Goal: Information Seeking & Learning: Learn about a topic

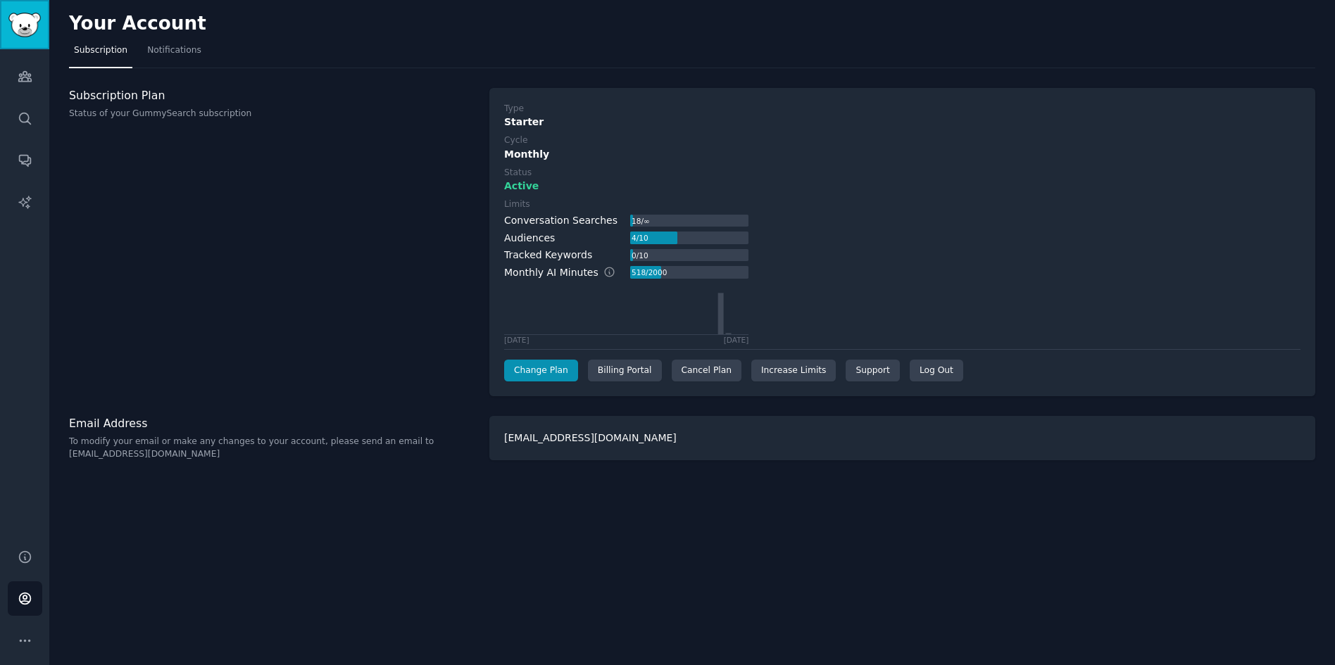
drag, startPoint x: 0, startPoint y: 0, endPoint x: 35, endPoint y: 37, distance: 50.8
click at [35, 37] on img "Sidebar" at bounding box center [24, 25] width 32 height 25
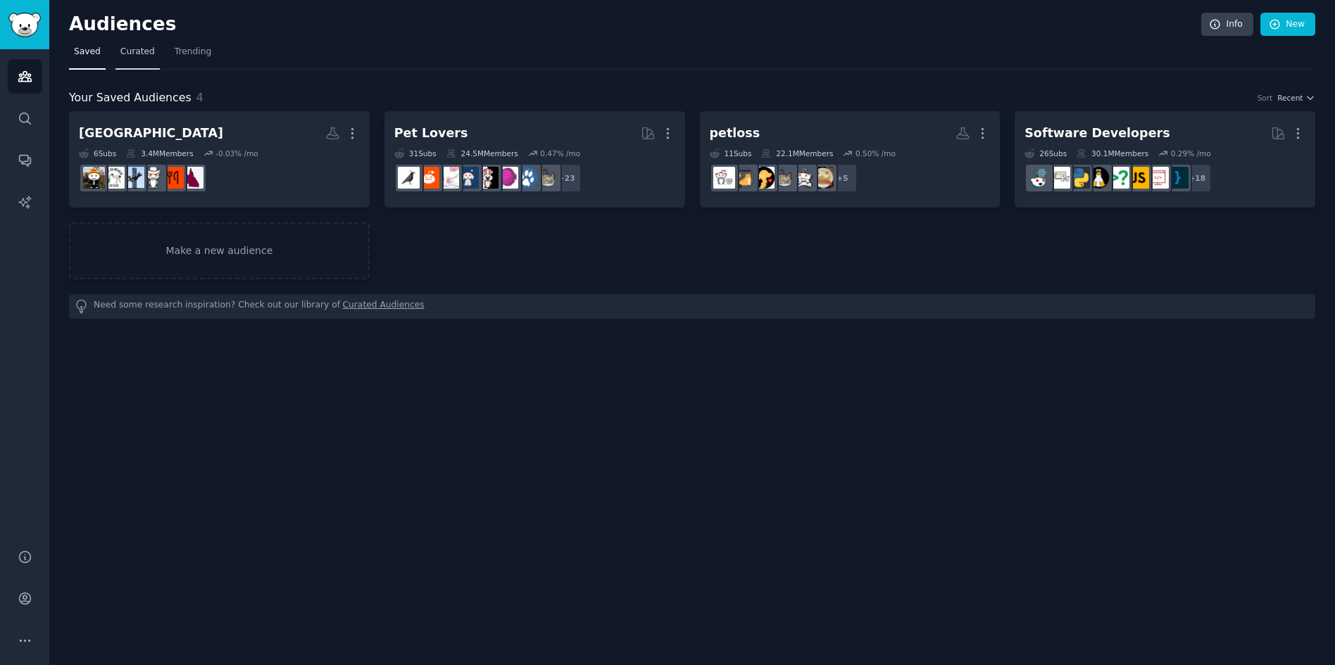
click at [130, 44] on link "Curated" at bounding box center [137, 55] width 44 height 29
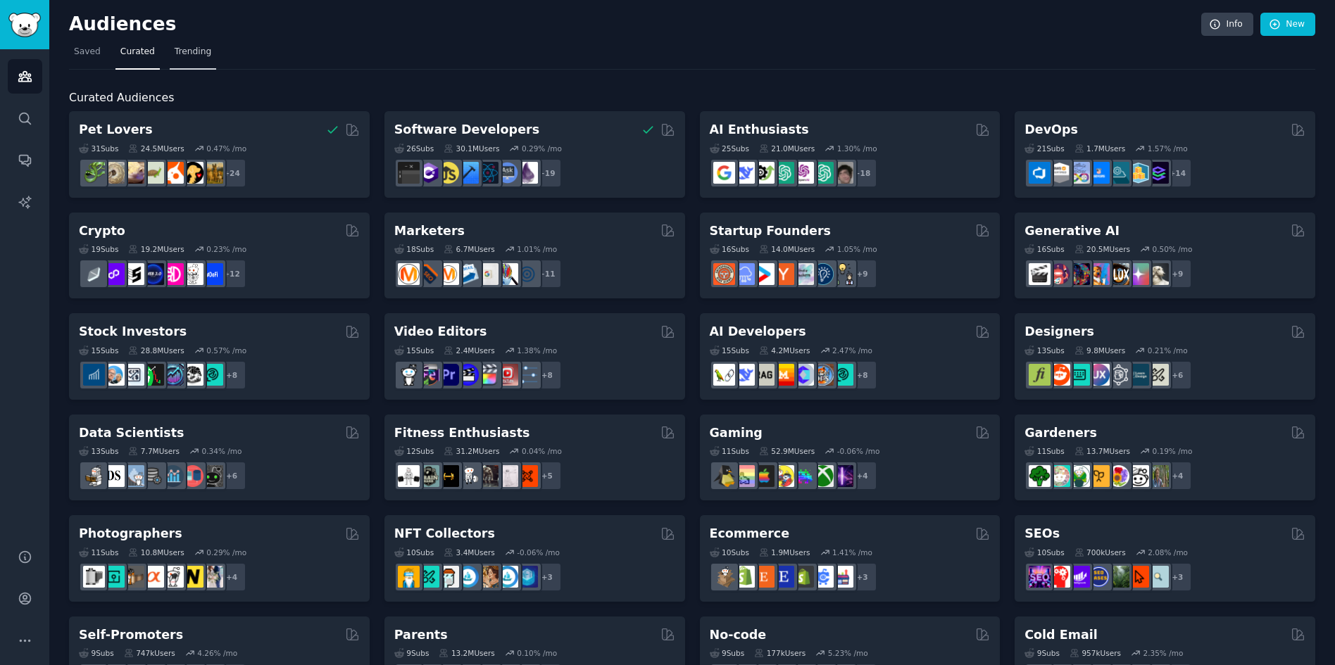
click at [175, 49] on span "Trending" at bounding box center [193, 52] width 37 height 13
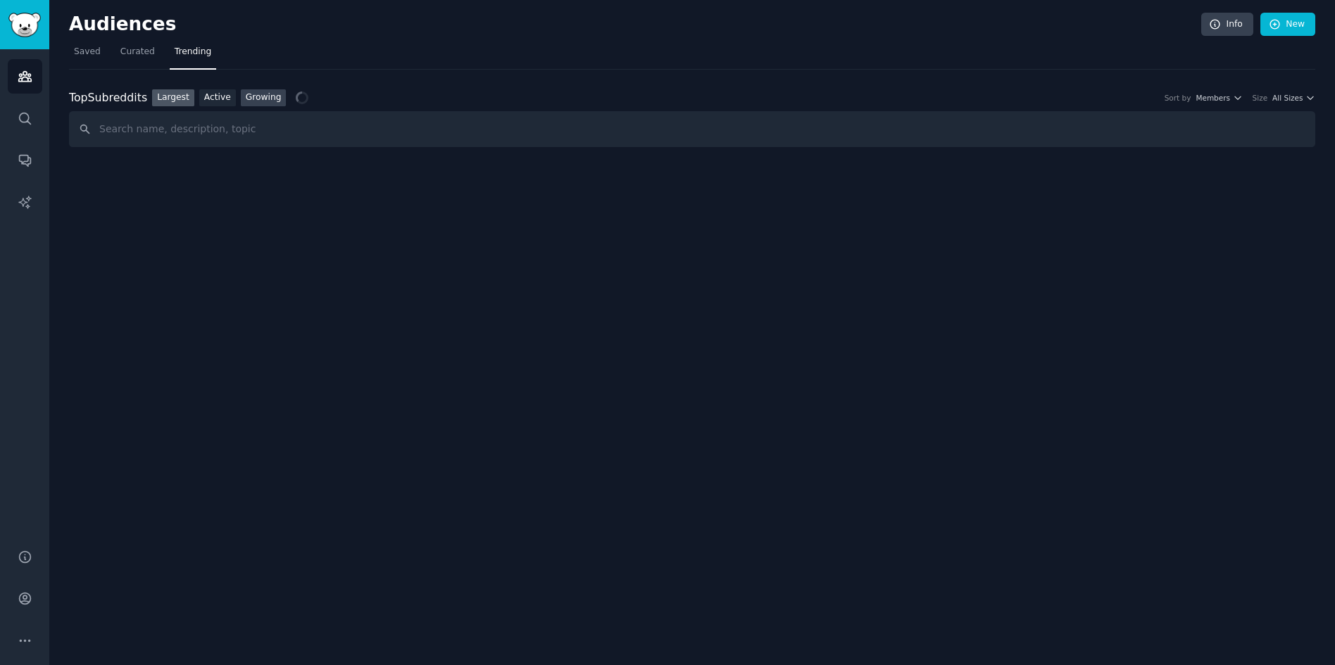
click at [246, 96] on link "Growing" at bounding box center [264, 98] width 46 height 18
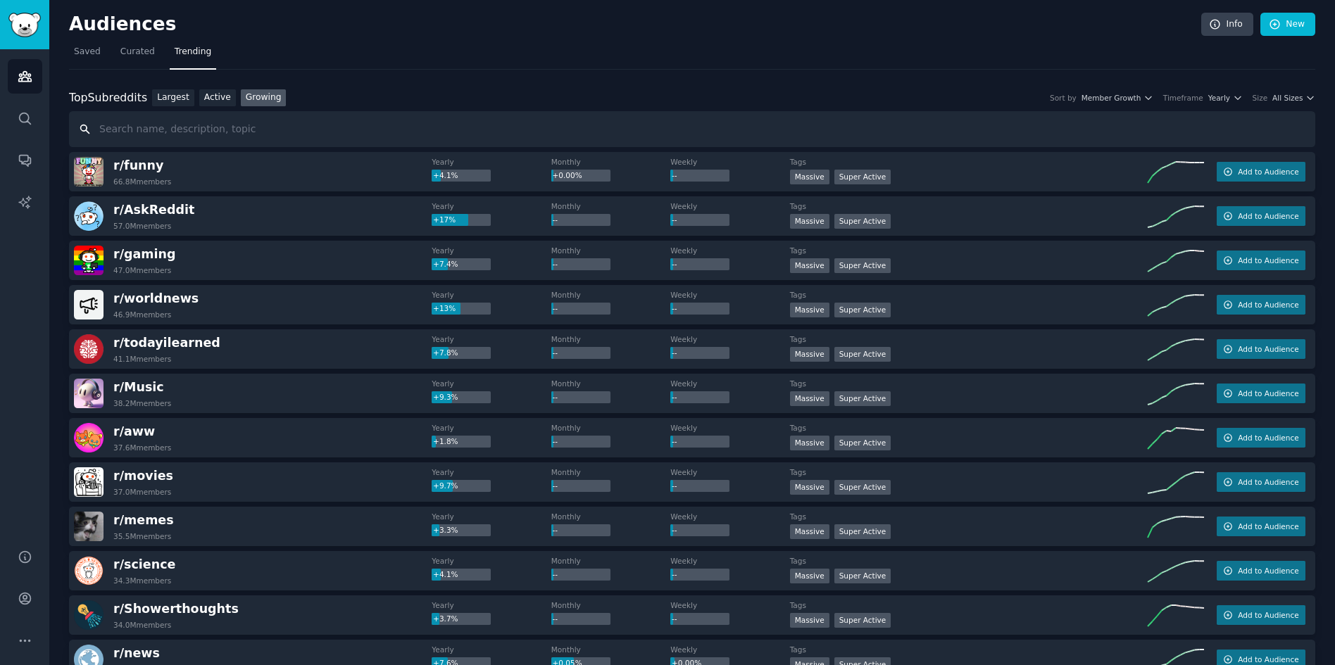
click at [227, 127] on input "text" at bounding box center [692, 129] width 1246 height 36
type input "brisbane international student"
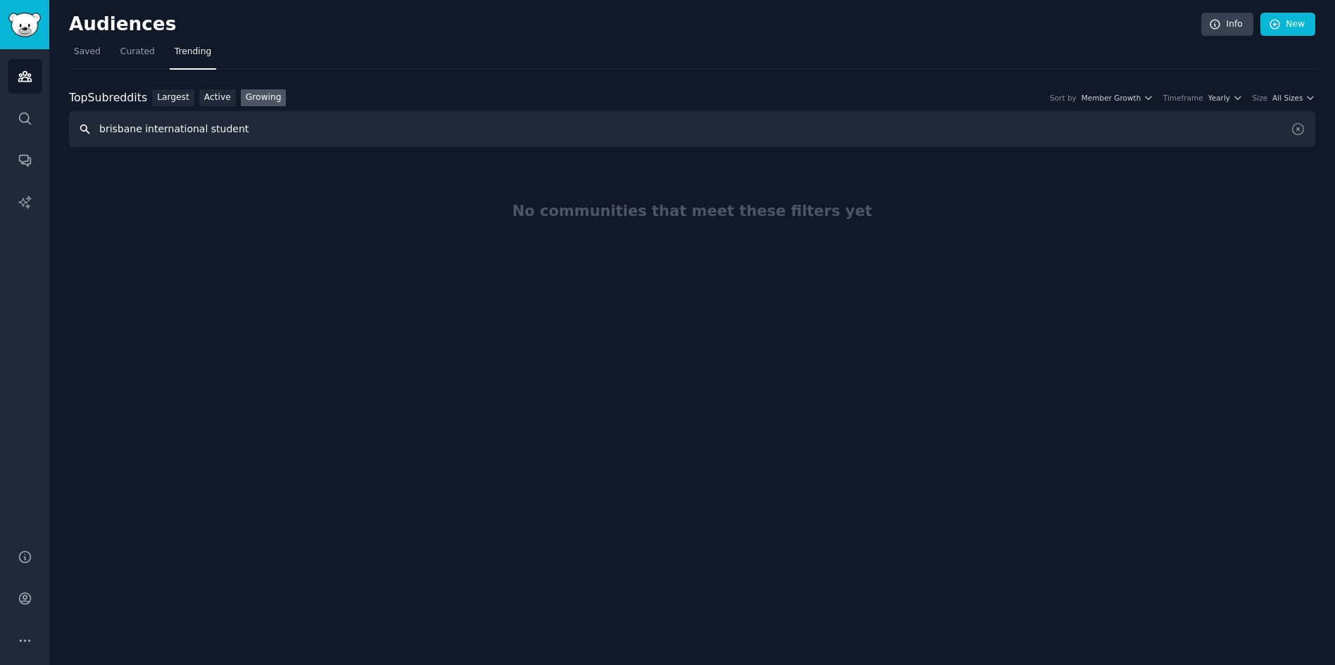
drag, startPoint x: 240, startPoint y: 130, endPoint x: 42, endPoint y: 124, distance: 197.9
click at [42, 124] on div "Audiences Search Conversations AI Reports Help Account More Audiences Info New …" at bounding box center [667, 332] width 1335 height 665
click at [167, 91] on link "Largest" at bounding box center [173, 98] width 42 height 18
click at [132, 58] on link "Curated" at bounding box center [137, 55] width 44 height 29
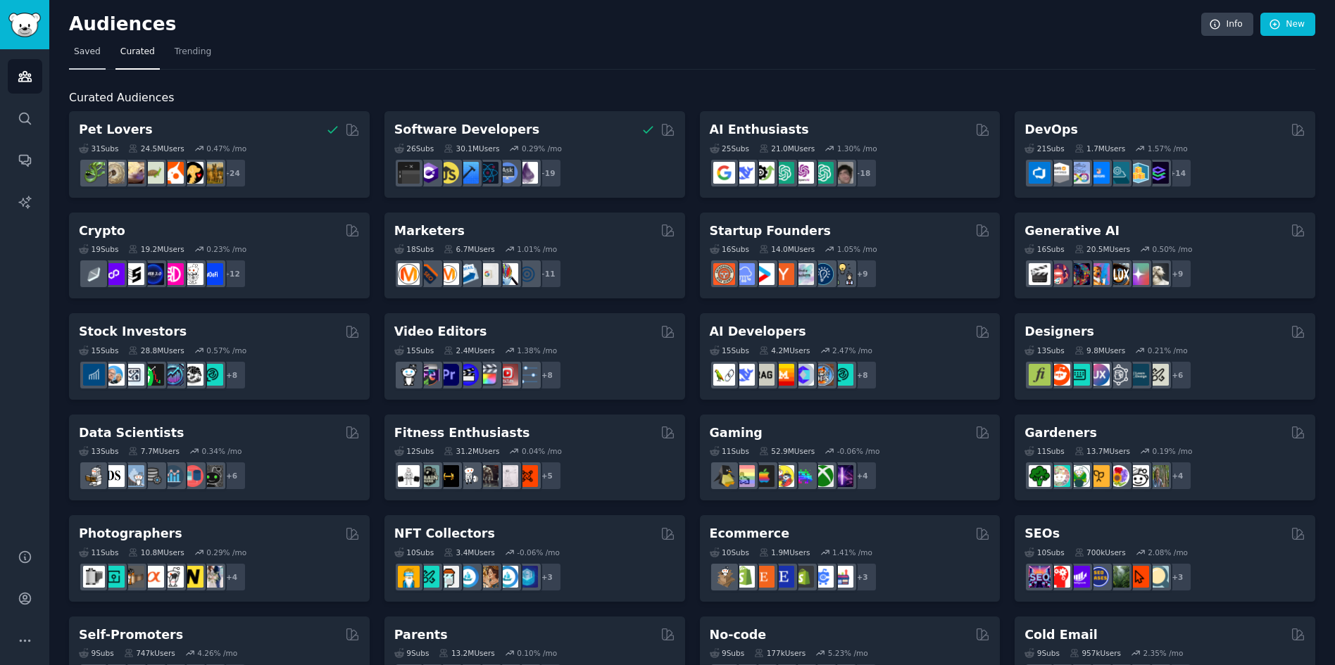
click at [92, 54] on span "Saved" at bounding box center [87, 52] width 27 height 13
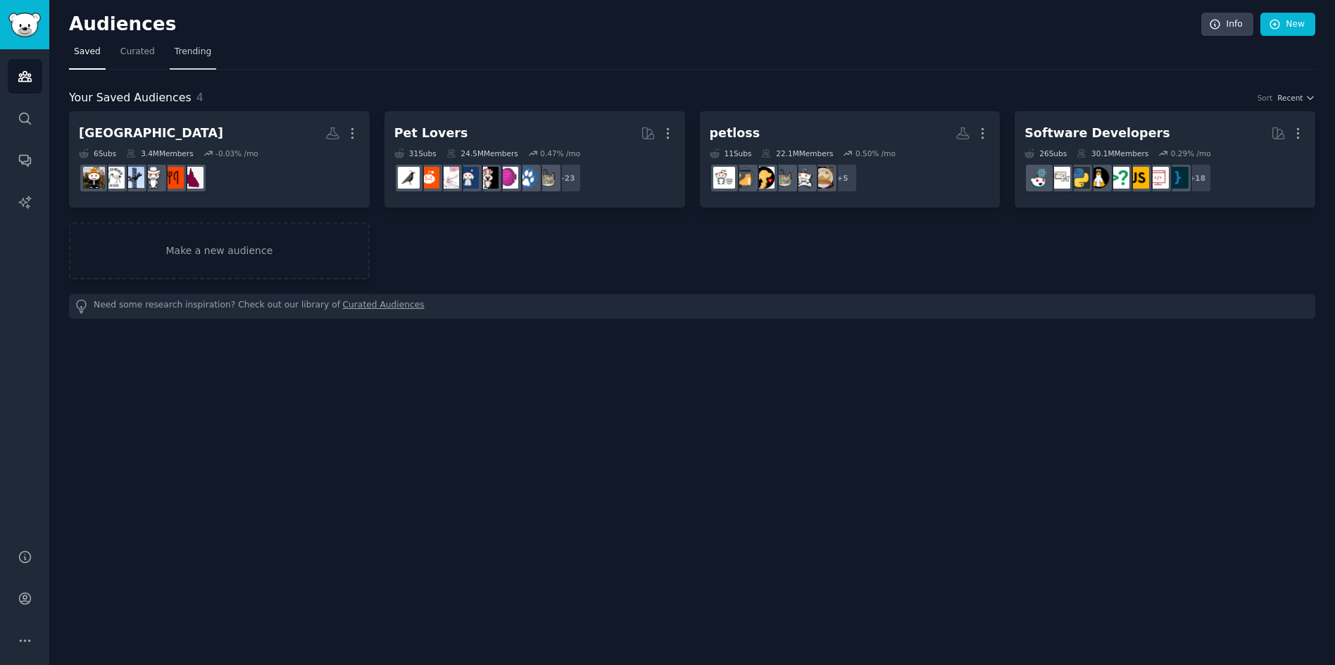
click at [184, 65] on link "Trending" at bounding box center [193, 55] width 46 height 29
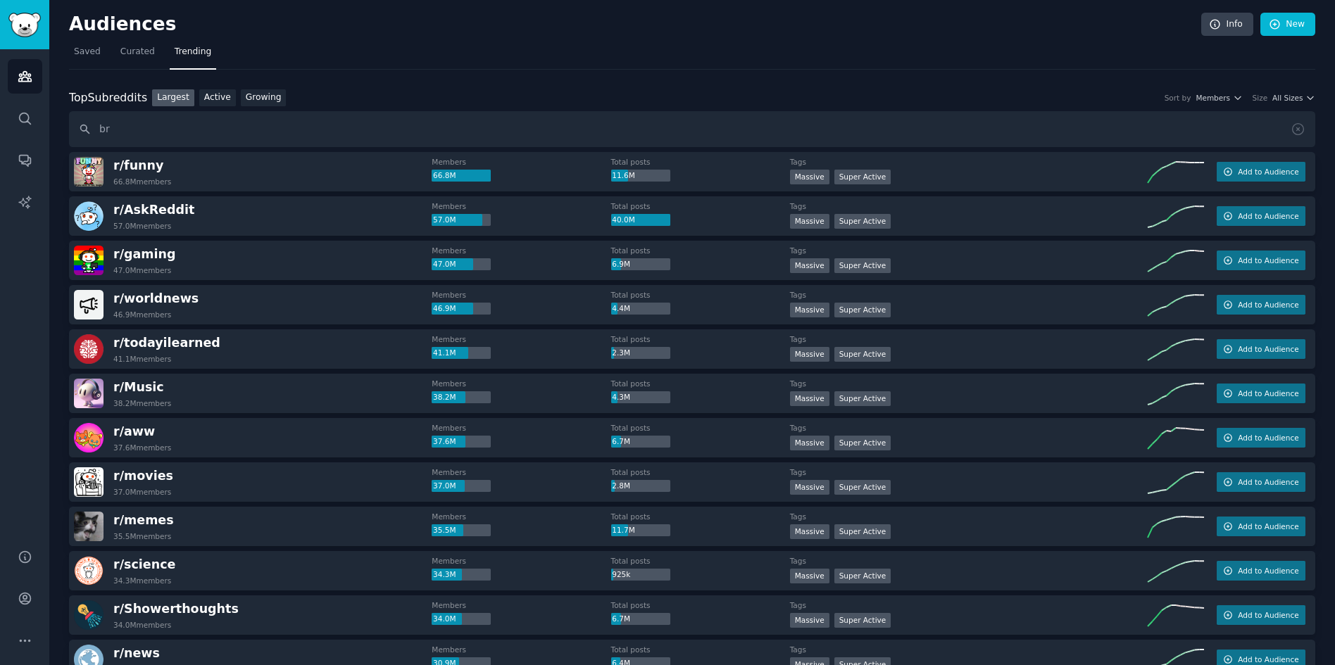
type input "b"
type input "australia student"
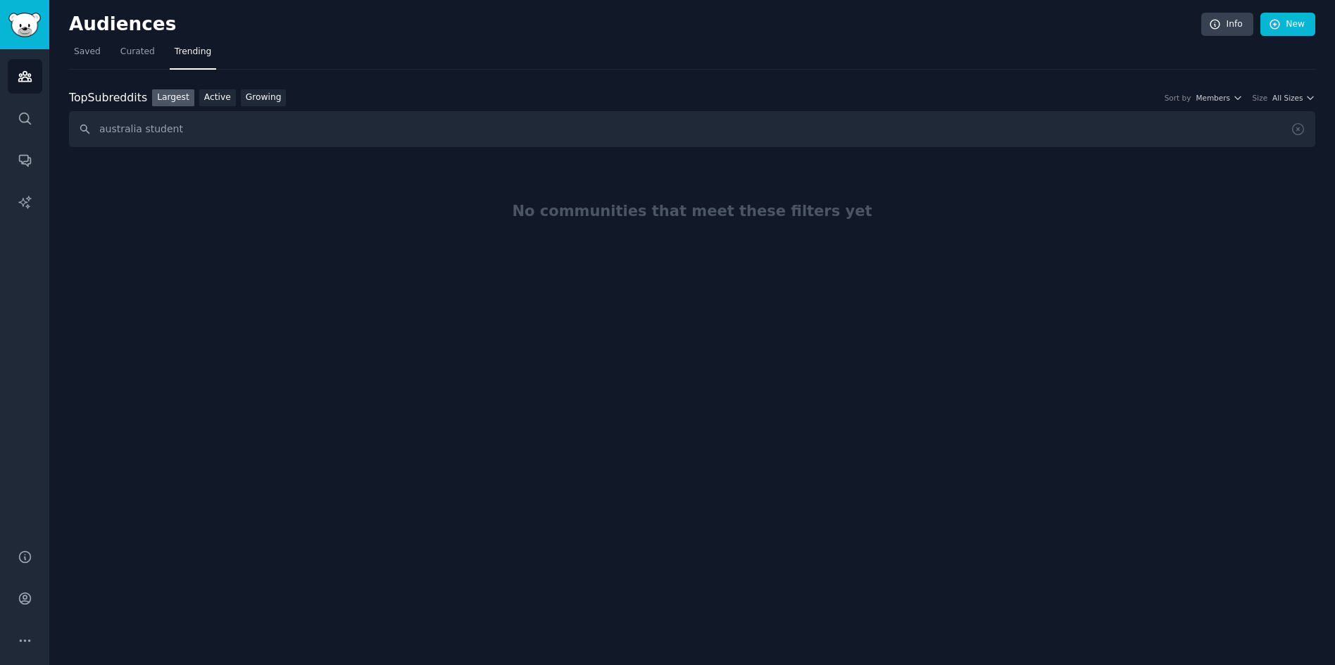
drag, startPoint x: 211, startPoint y: 130, endPoint x: -8, endPoint y: 125, distance: 219.7
click at [0, 125] on html "Advanced Search Audiences Search Conversations AI Reports Help Account More Aud…" at bounding box center [667, 332] width 1335 height 665
click at [1300, 96] on span "All Sizes" at bounding box center [1287, 98] width 30 height 10
click at [857, 130] on input "text" at bounding box center [692, 129] width 1246 height 36
type input "i"
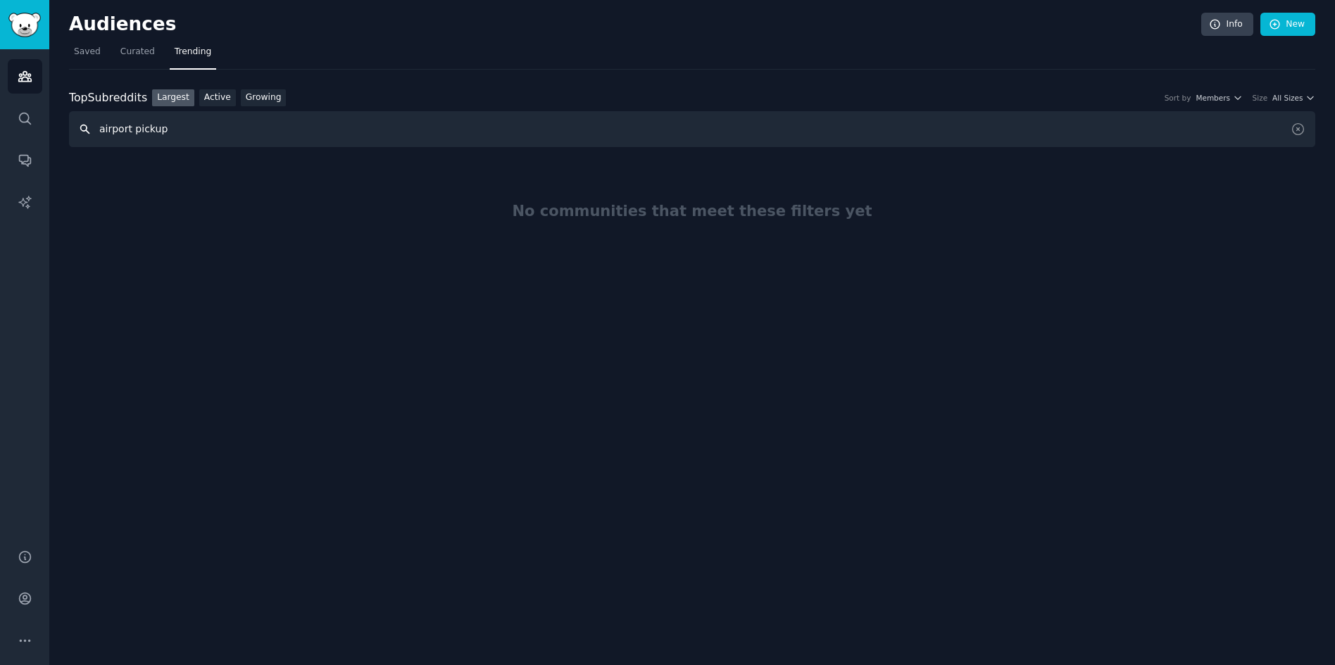
type input "airport pickup"
click at [132, 56] on span "Curated" at bounding box center [137, 52] width 35 height 13
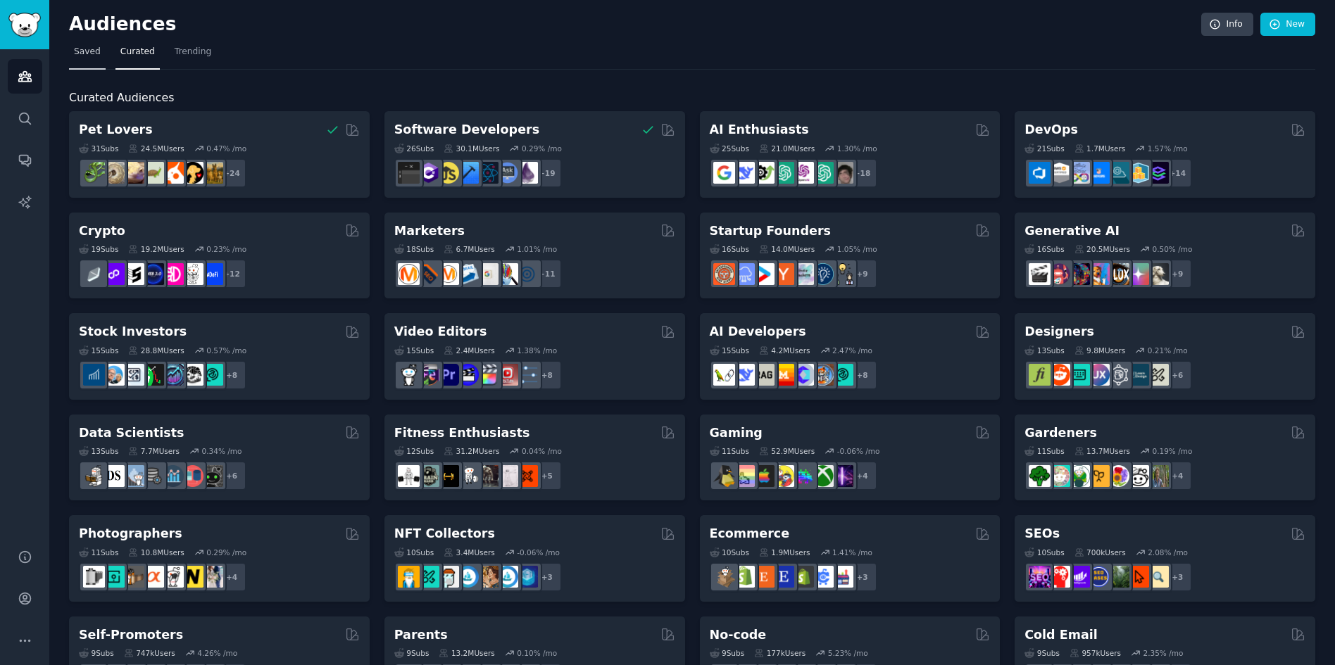
click at [87, 56] on span "Saved" at bounding box center [87, 52] width 27 height 13
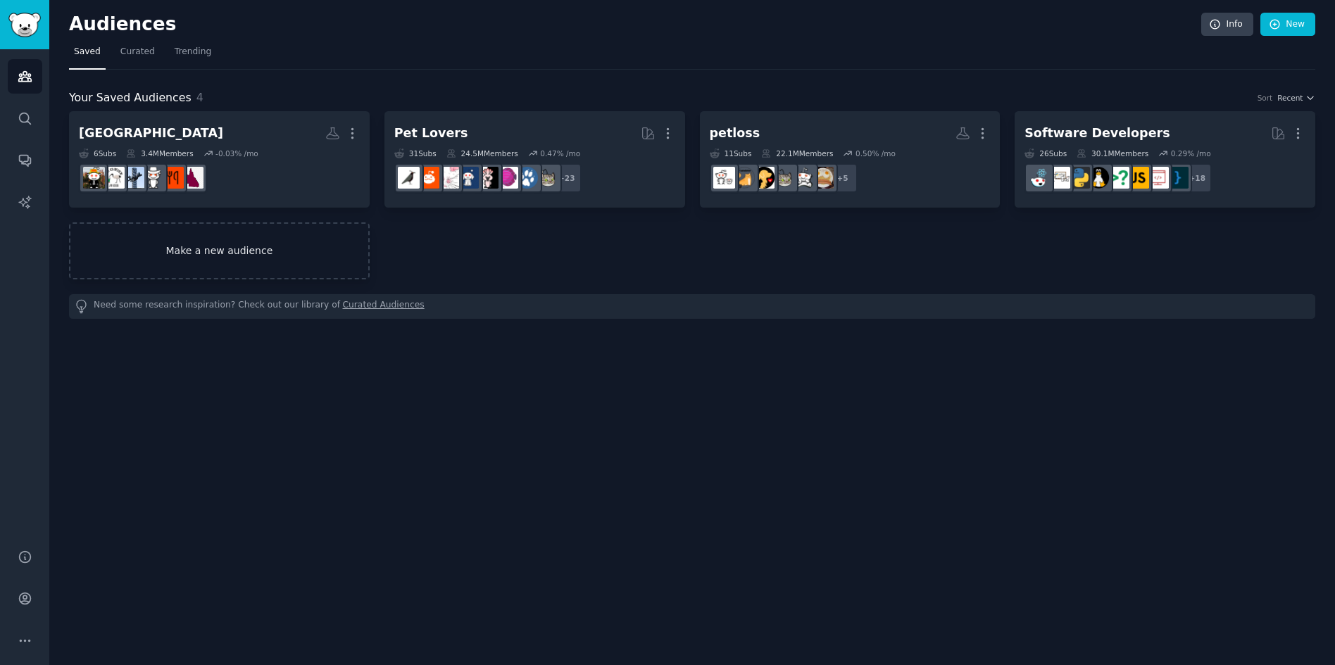
click at [231, 251] on link "Make a new audience" at bounding box center [219, 251] width 301 height 57
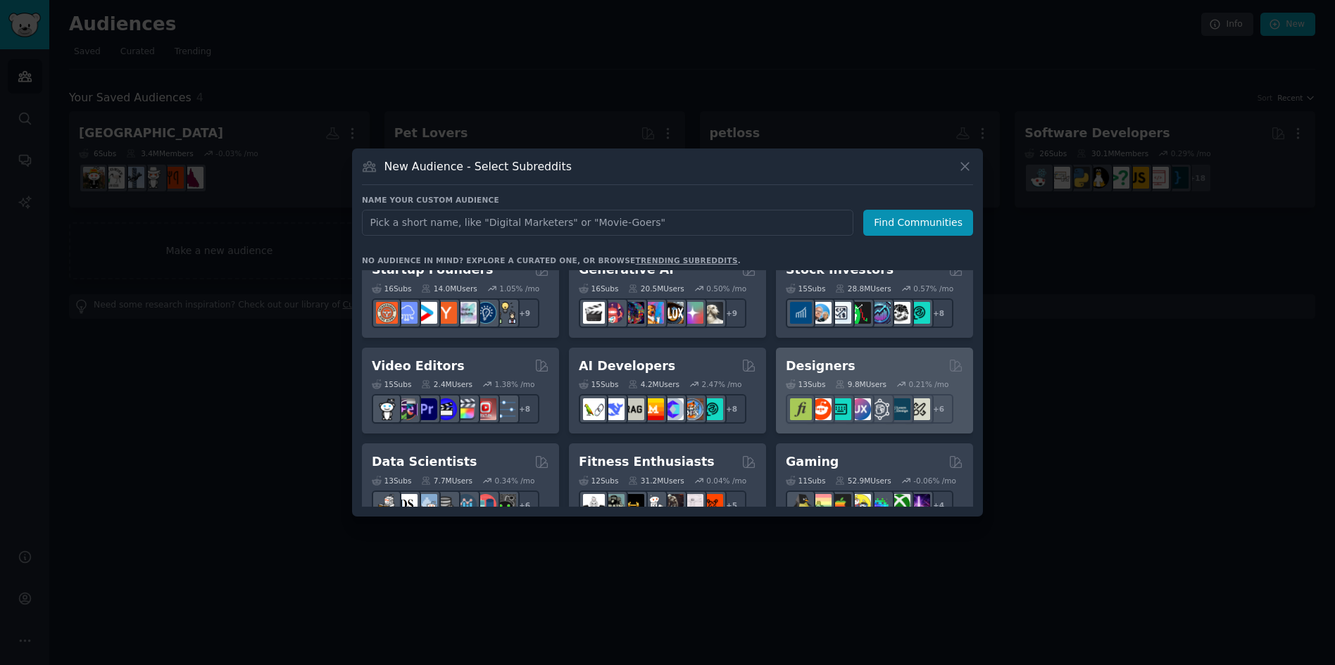
scroll to position [184, 0]
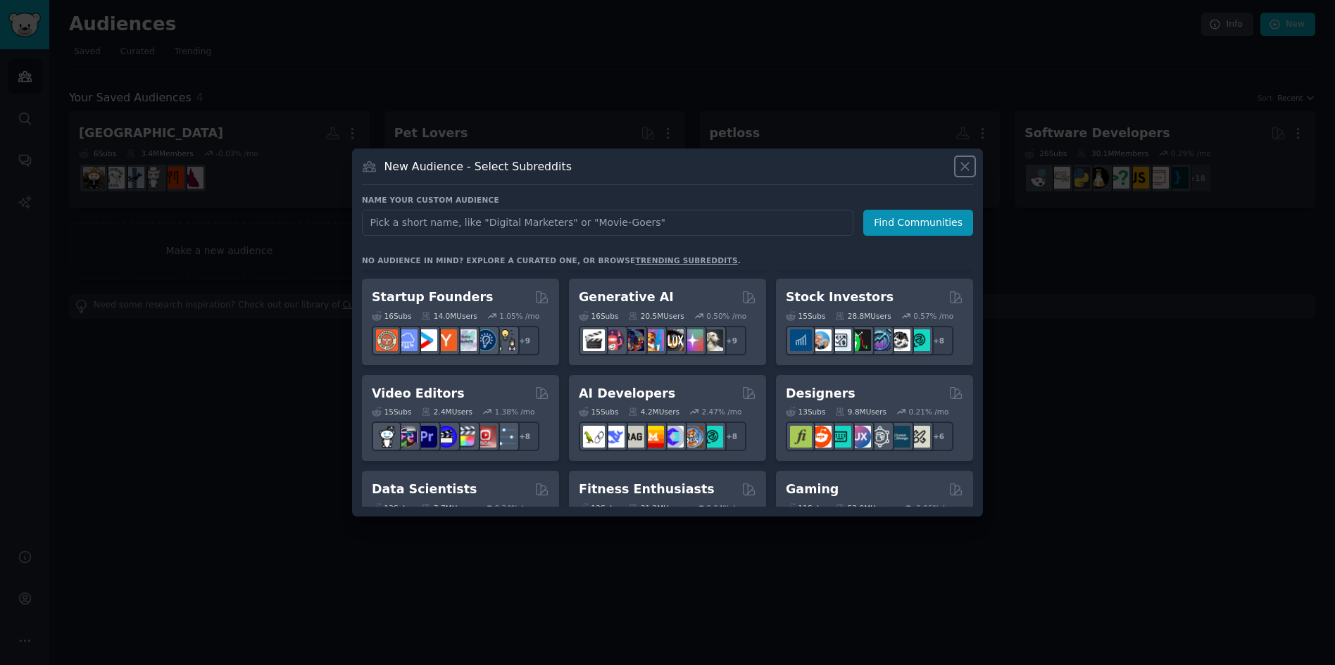
click at [967, 168] on icon at bounding box center [965, 167] width 8 height 8
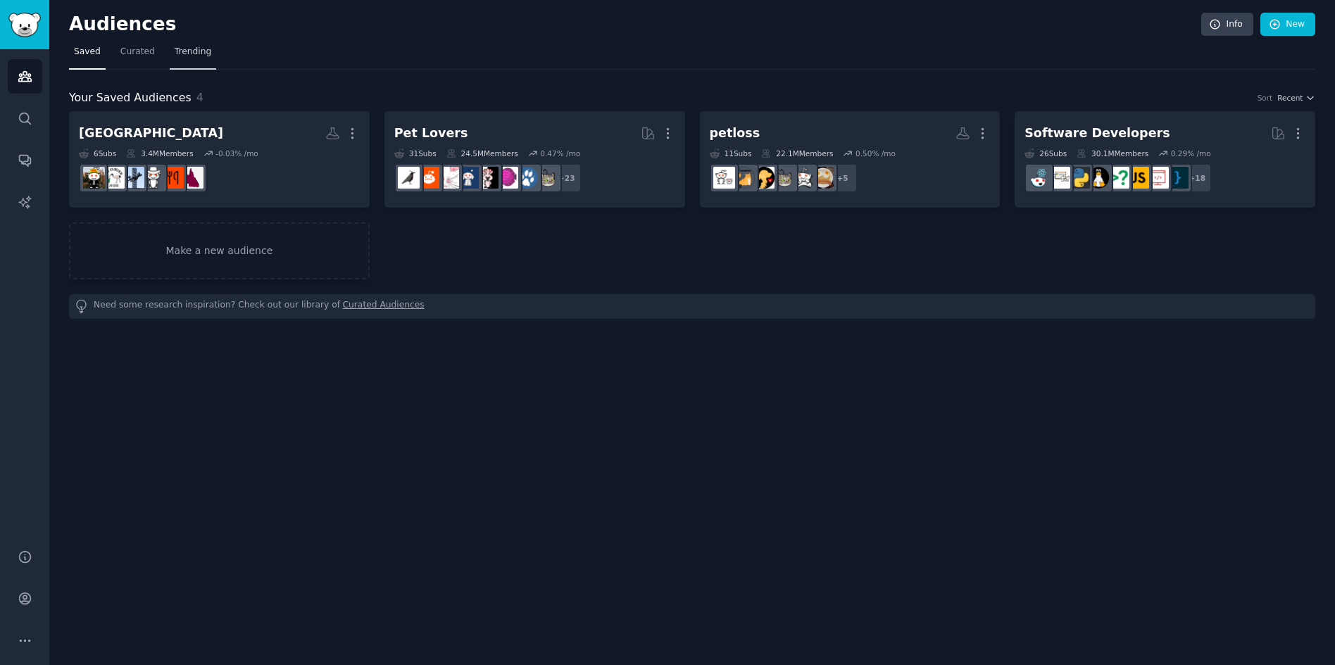
click at [184, 58] on span "Trending" at bounding box center [193, 52] width 37 height 13
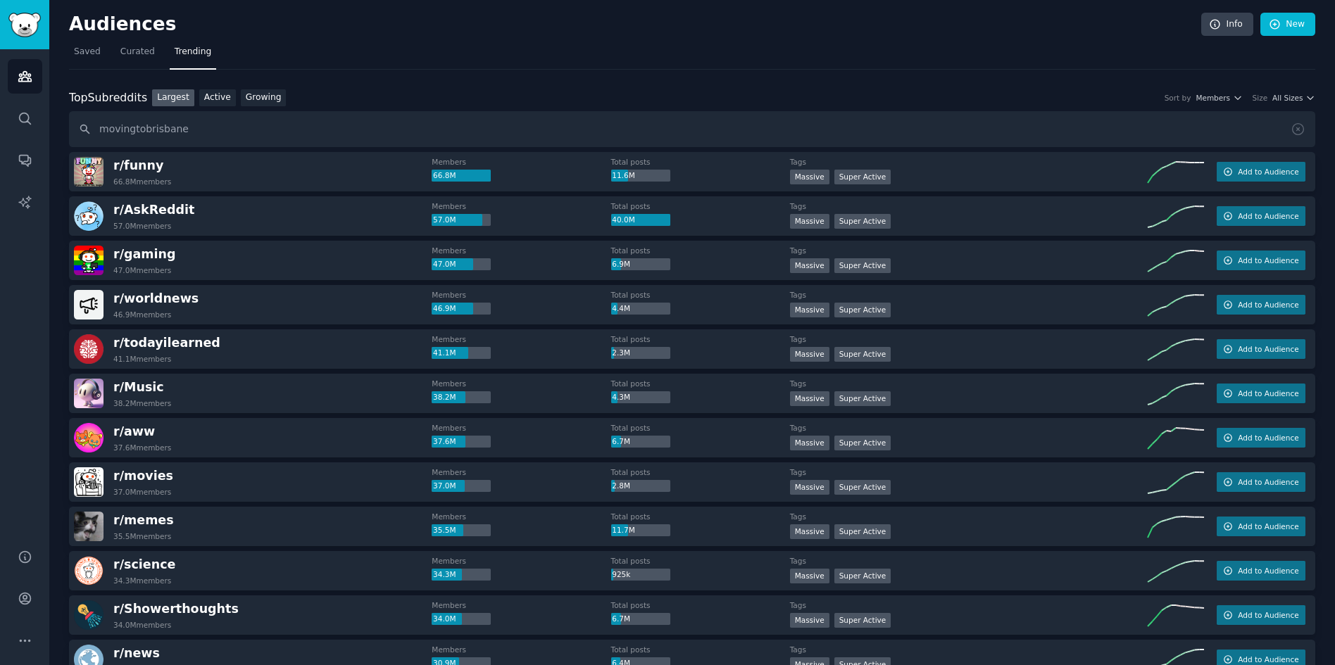
type input "movingtobrisbane"
click at [76, 53] on span "Saved" at bounding box center [87, 52] width 27 height 13
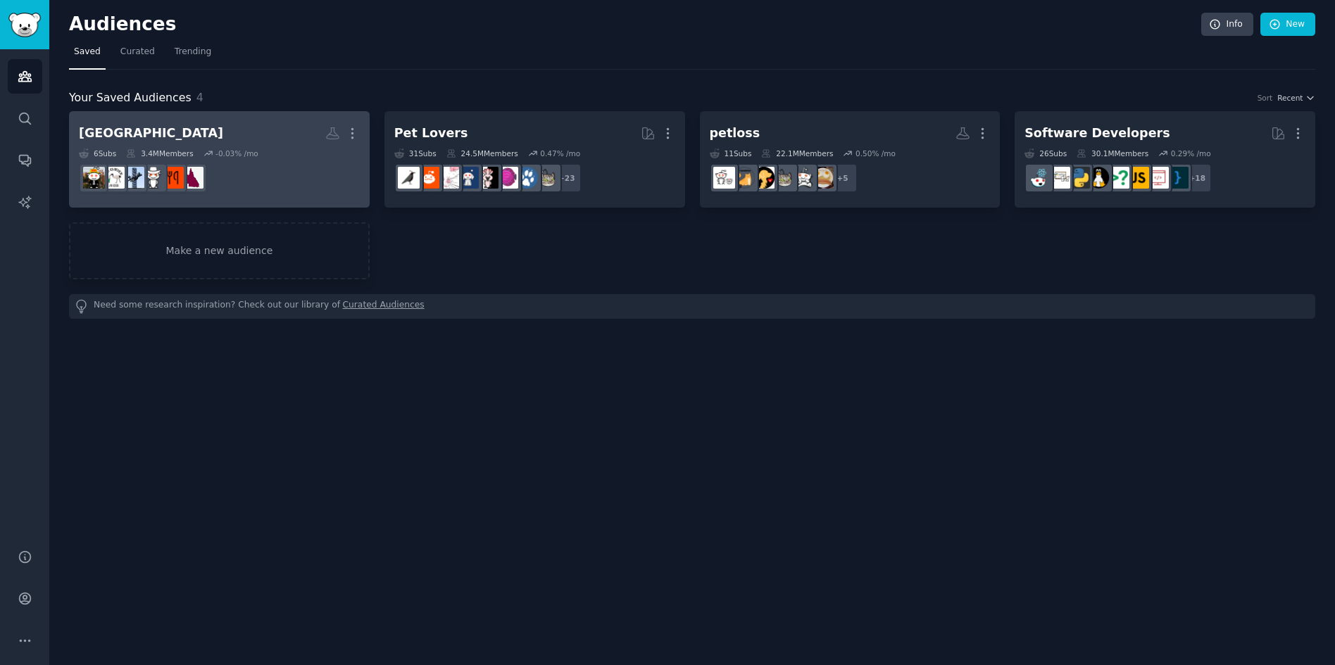
click at [258, 178] on dd "r/[GEOGRAPHIC_DATA]" at bounding box center [219, 177] width 281 height 39
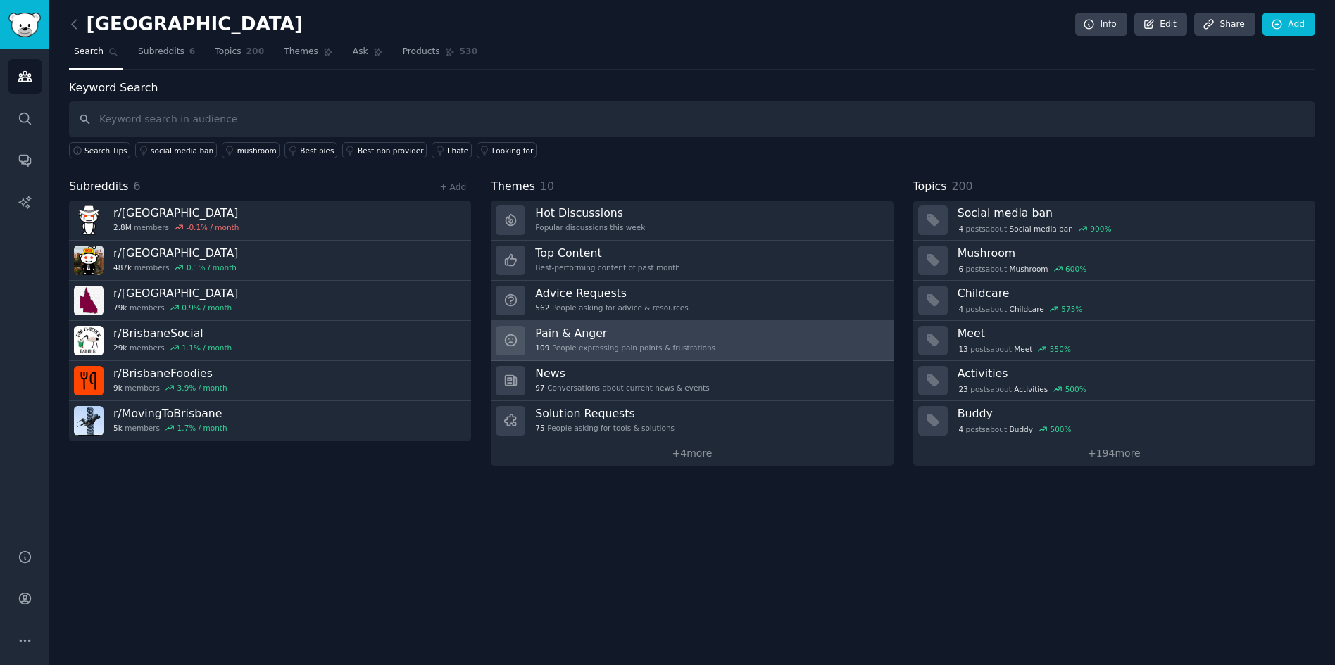
click at [648, 326] on h3 "Pain & Anger" at bounding box center [625, 333] width 180 height 15
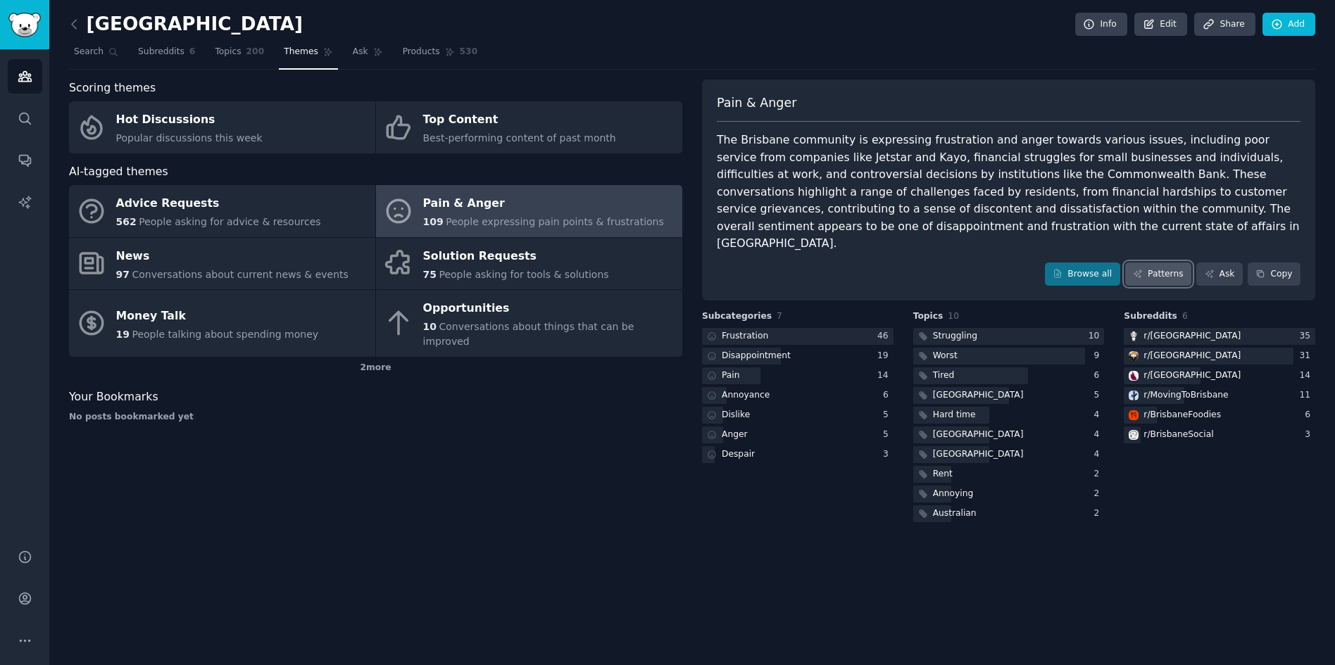
click at [1148, 265] on link "Patterns" at bounding box center [1158, 275] width 66 height 24
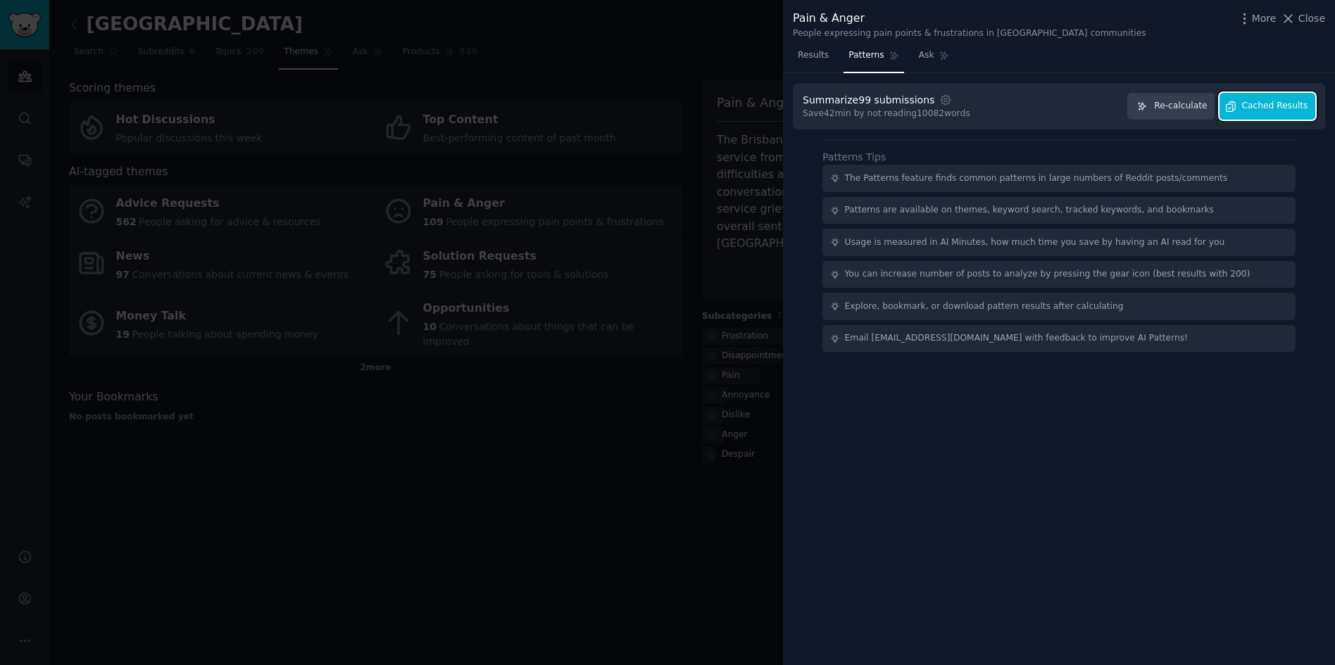
click at [1264, 109] on span "Cached Results" at bounding box center [1275, 106] width 66 height 13
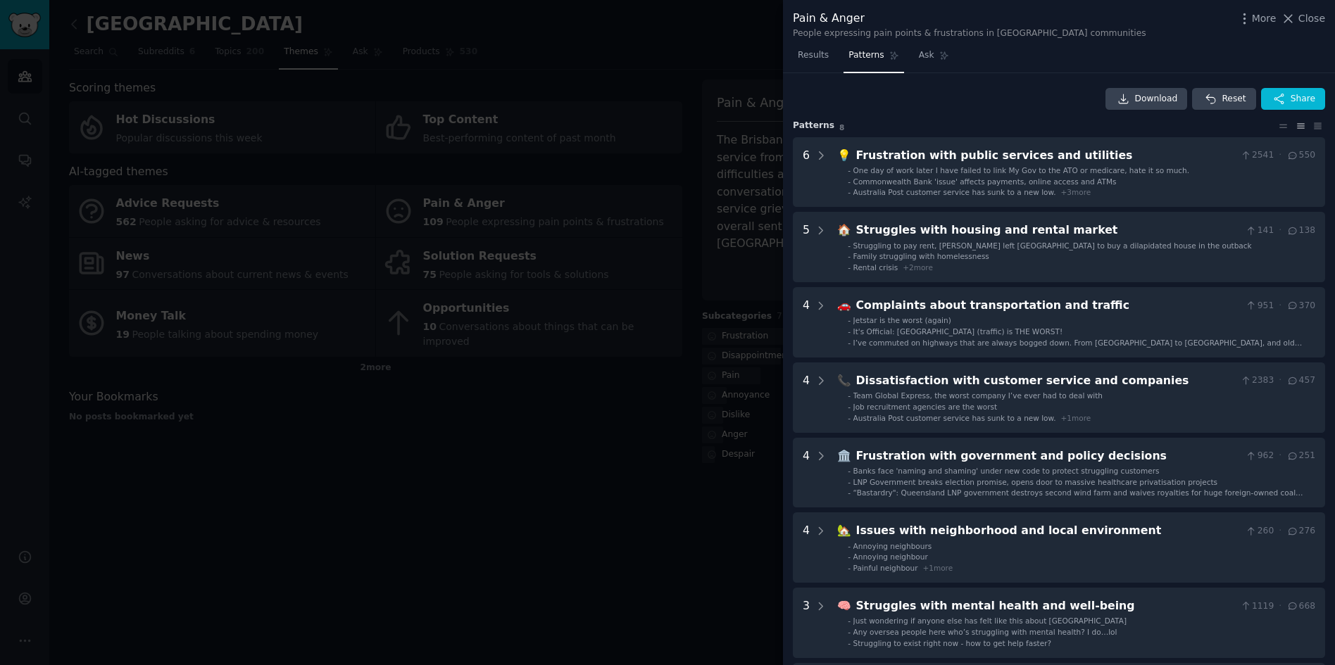
click at [525, 440] on div at bounding box center [667, 332] width 1335 height 665
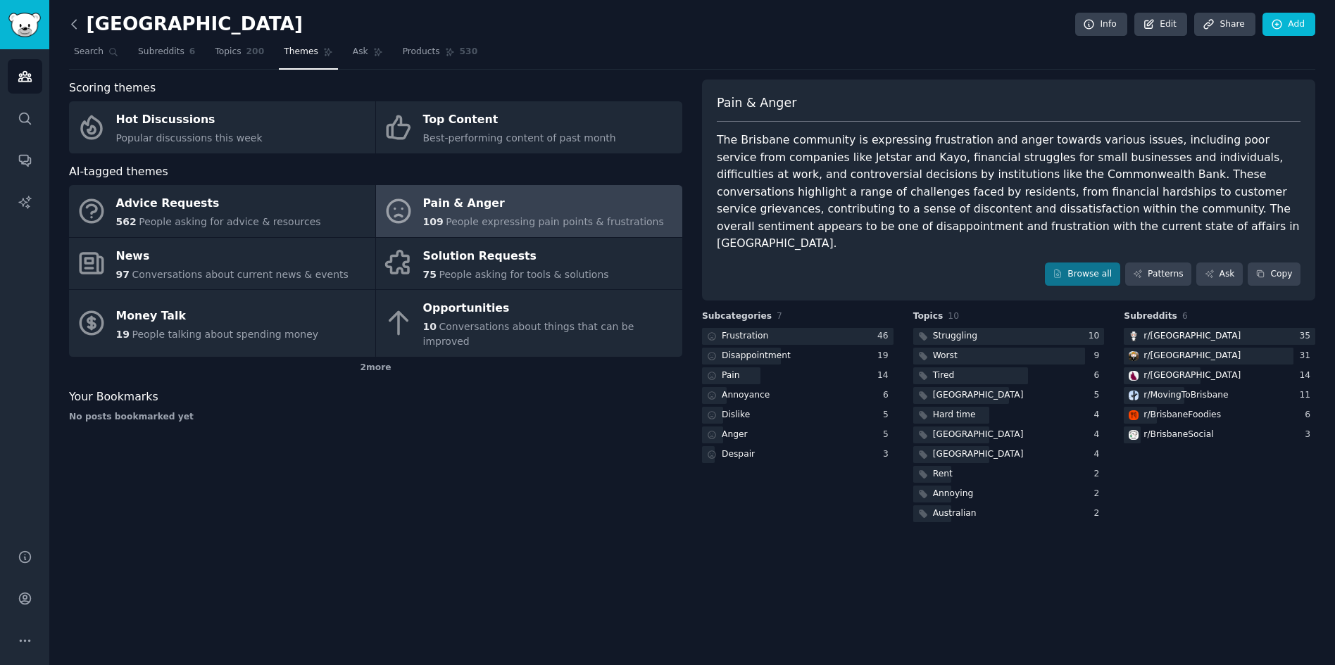
click at [77, 23] on icon at bounding box center [74, 24] width 15 height 15
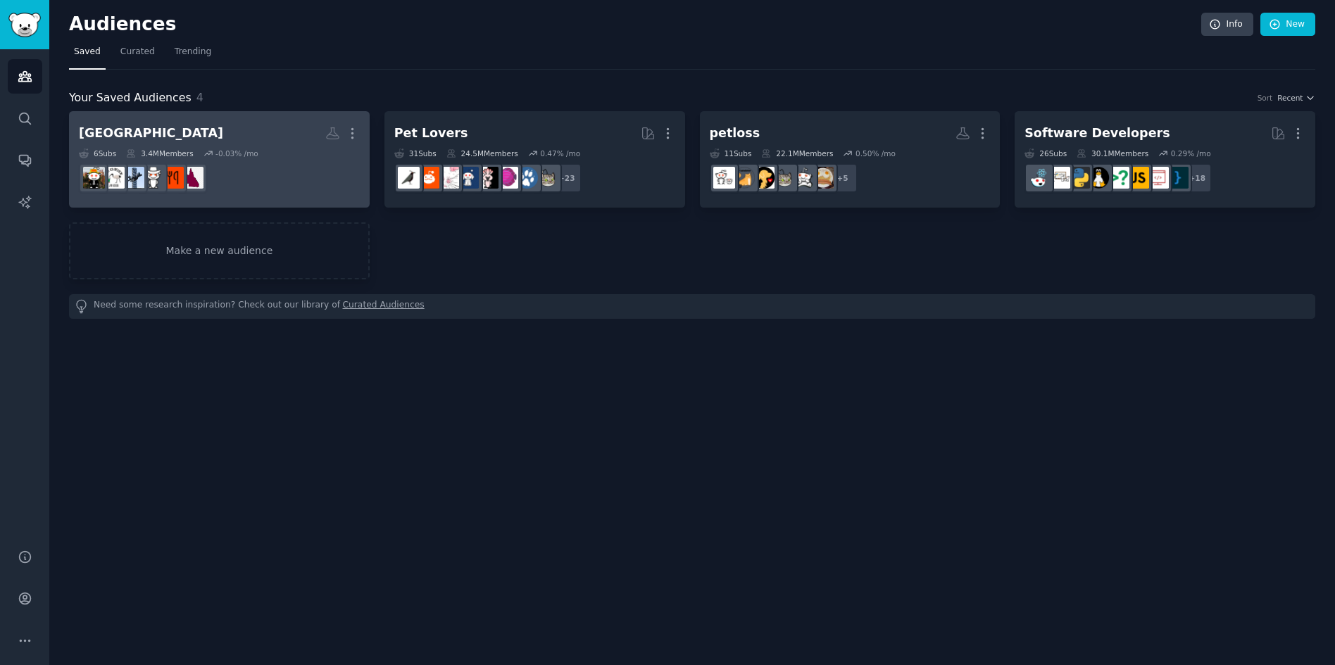
click at [272, 170] on dd "r/[GEOGRAPHIC_DATA]" at bounding box center [219, 177] width 281 height 39
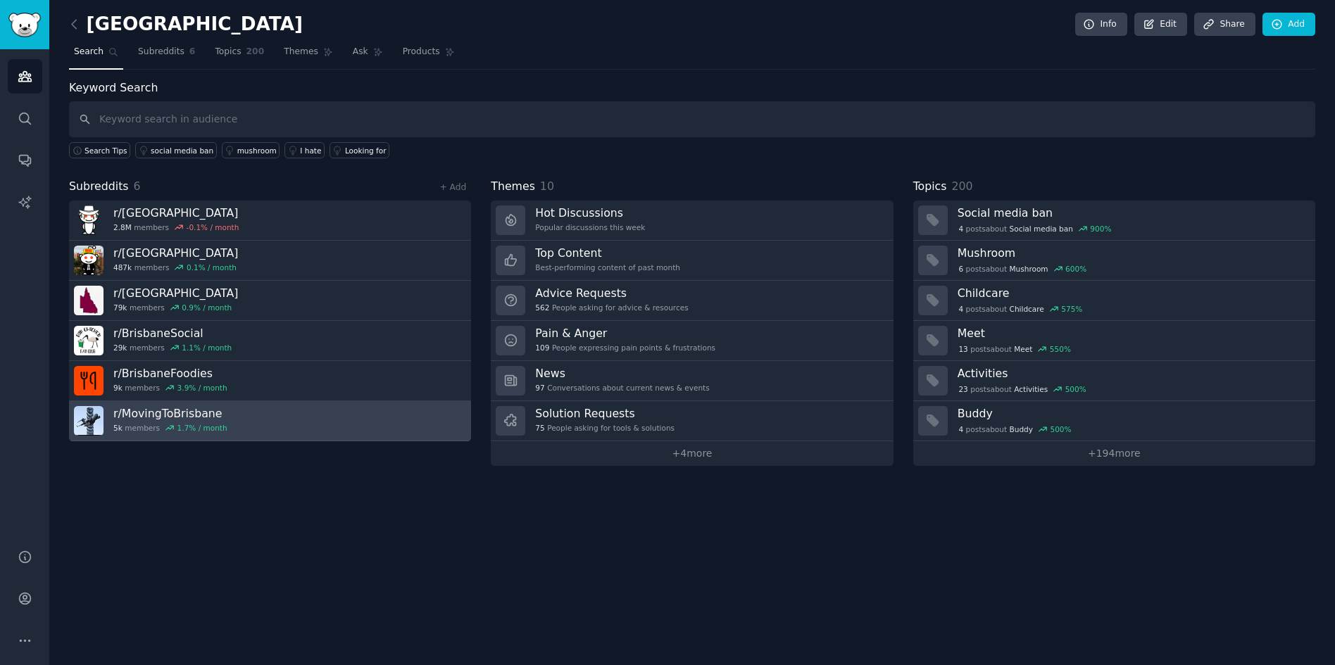
click at [91, 413] on img at bounding box center [89, 421] width 30 height 30
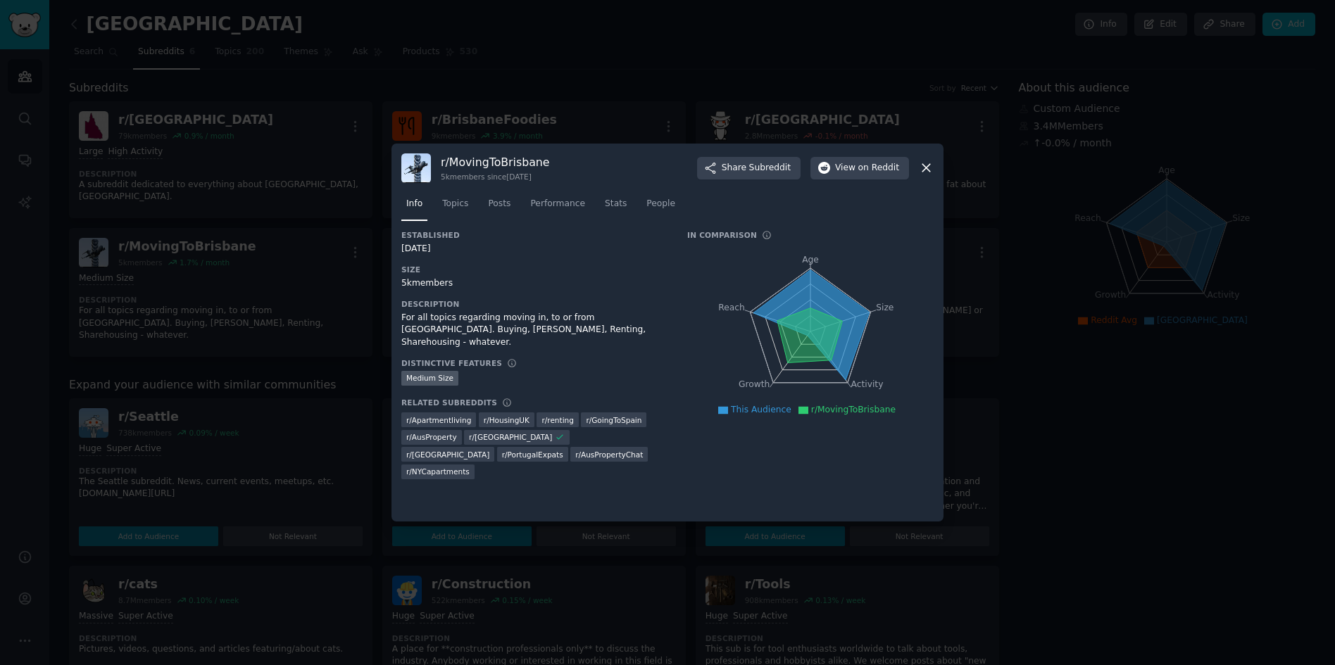
click at [922, 169] on icon at bounding box center [926, 168] width 15 height 15
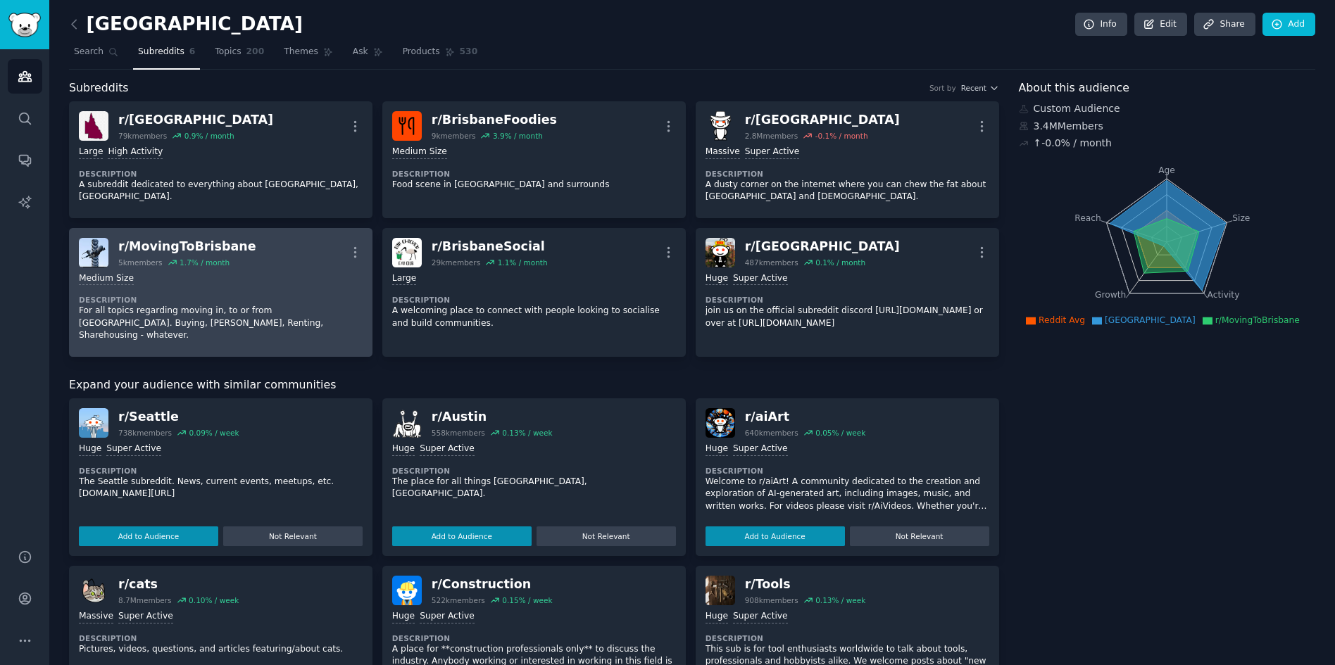
click at [323, 268] on div "Medium Size Description For all topics regarding moving in, to or from [GEOGRAP…" at bounding box center [221, 308] width 284 height 80
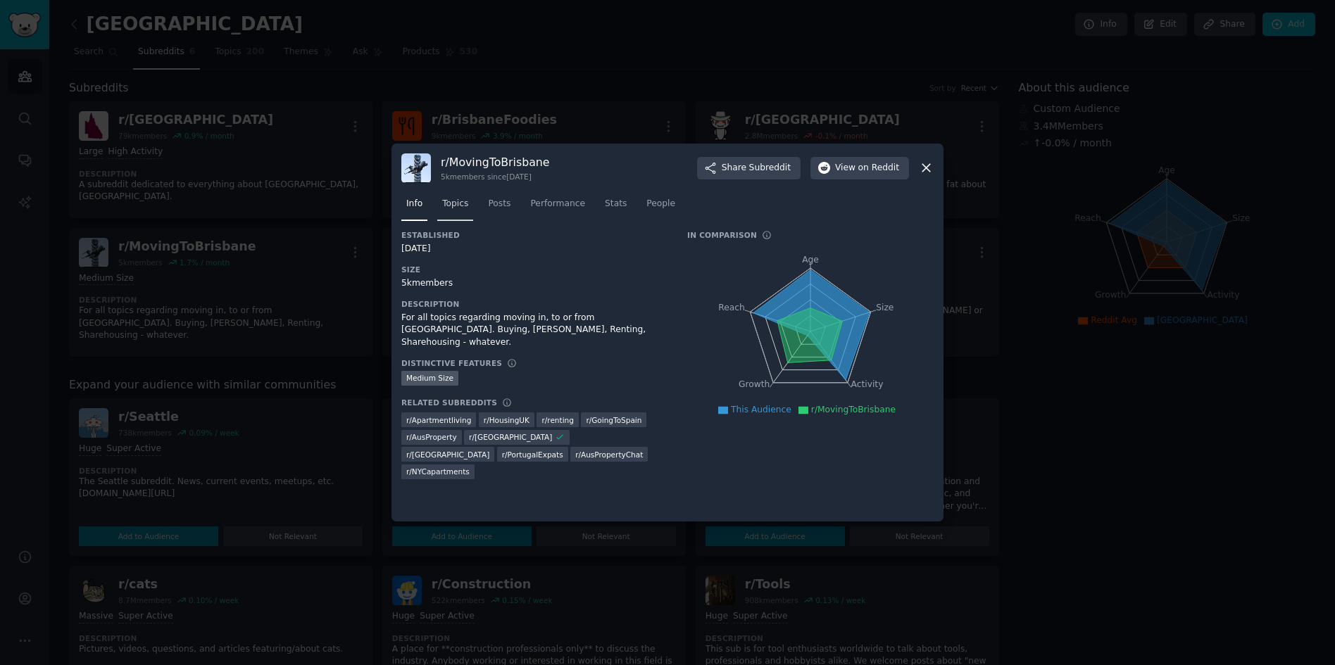
click at [461, 204] on span "Topics" at bounding box center [455, 204] width 26 height 13
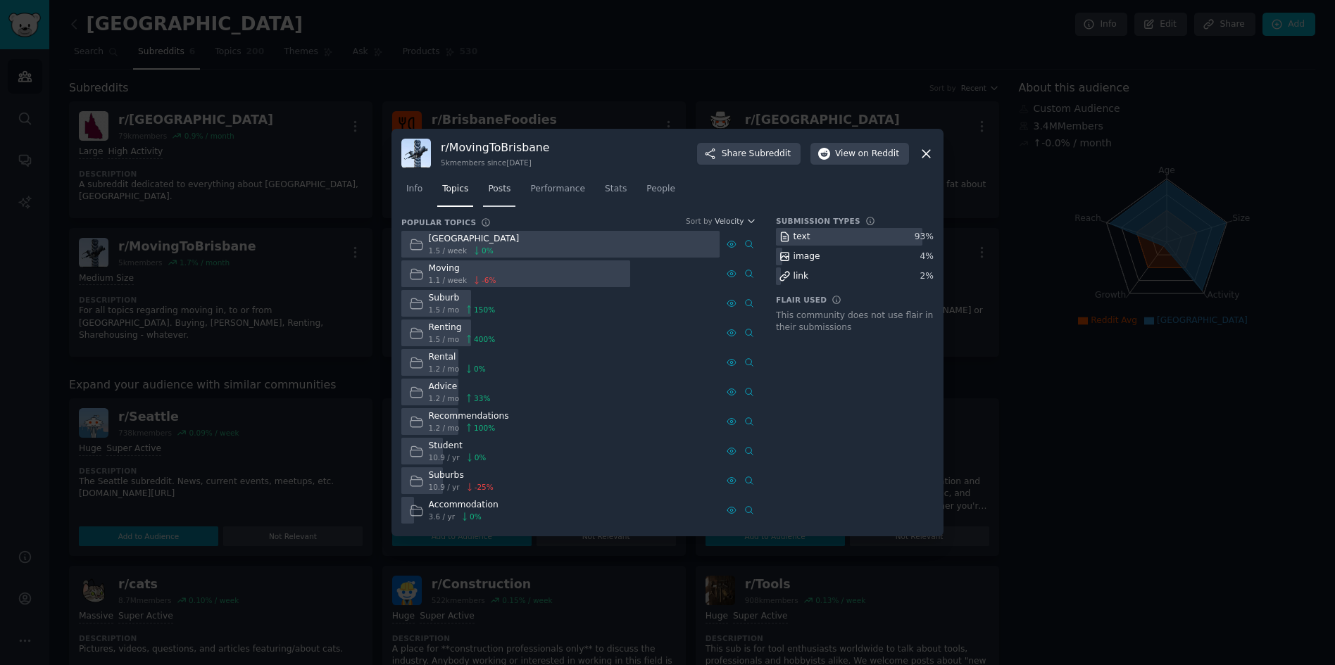
click at [487, 205] on link "Posts" at bounding box center [499, 192] width 32 height 29
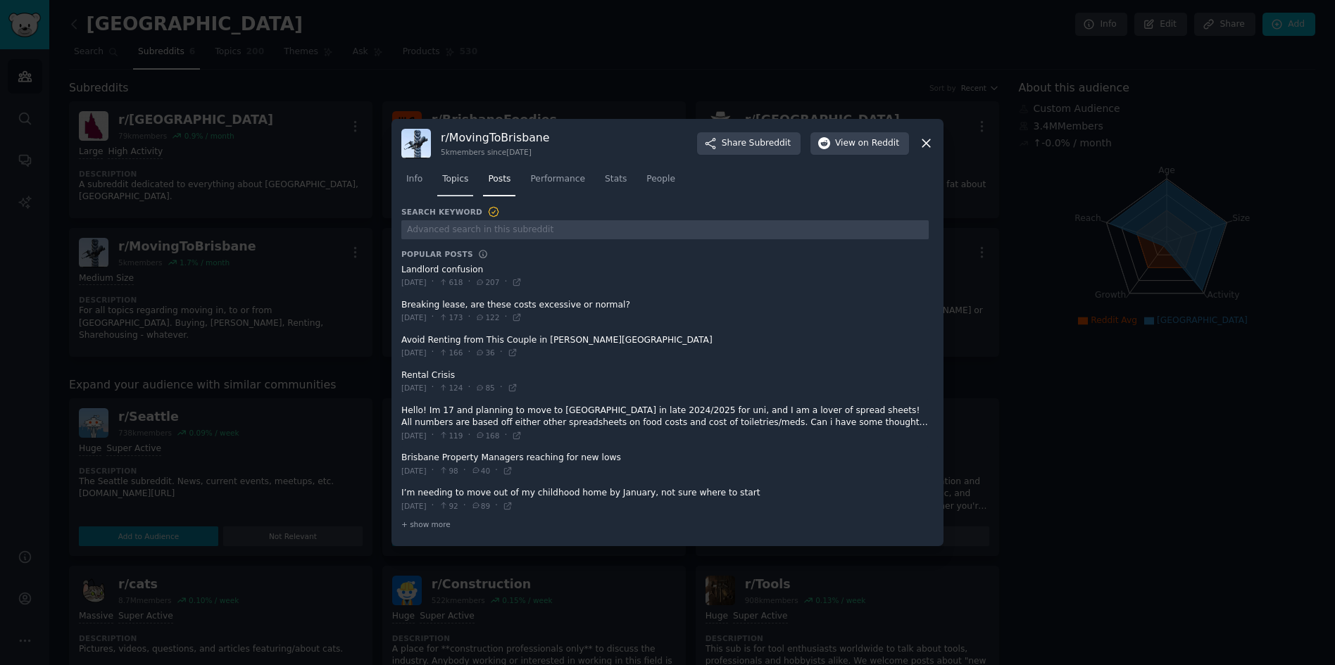
click at [459, 194] on link "Topics" at bounding box center [455, 182] width 36 height 29
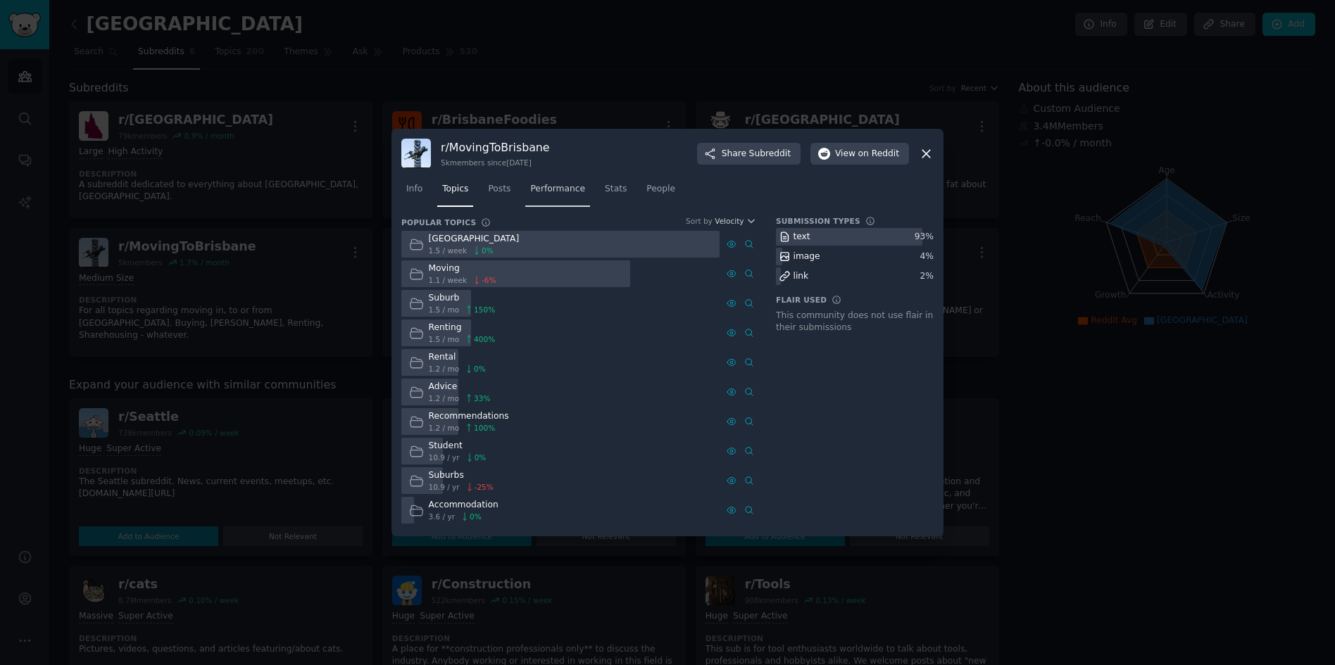
click at [565, 194] on span "Performance" at bounding box center [557, 189] width 55 height 13
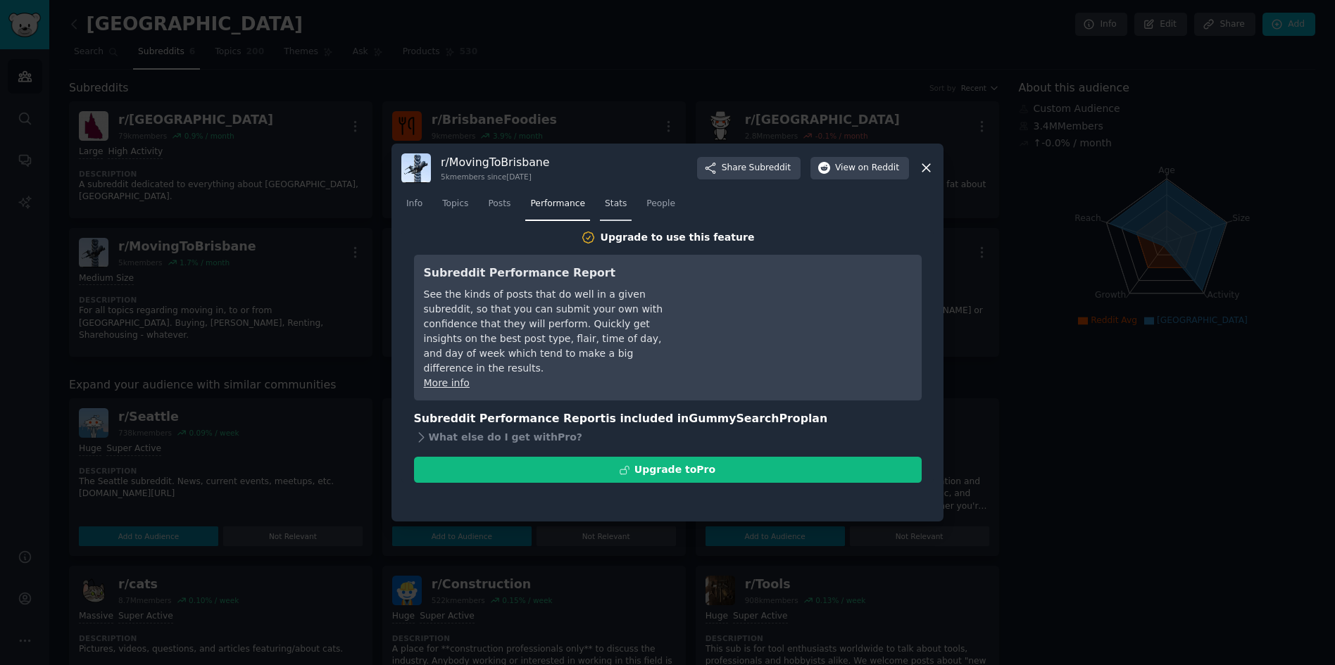
click at [618, 211] on link "Stats" at bounding box center [616, 207] width 32 height 29
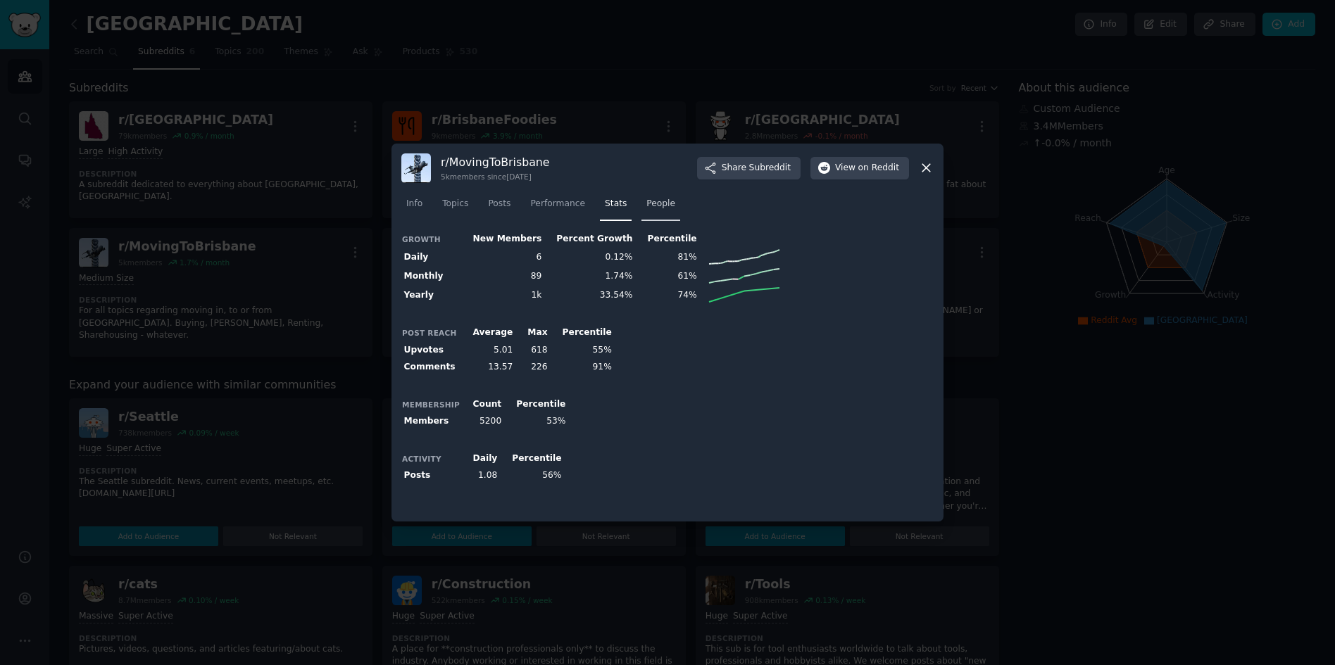
click at [646, 207] on span "People" at bounding box center [660, 204] width 29 height 13
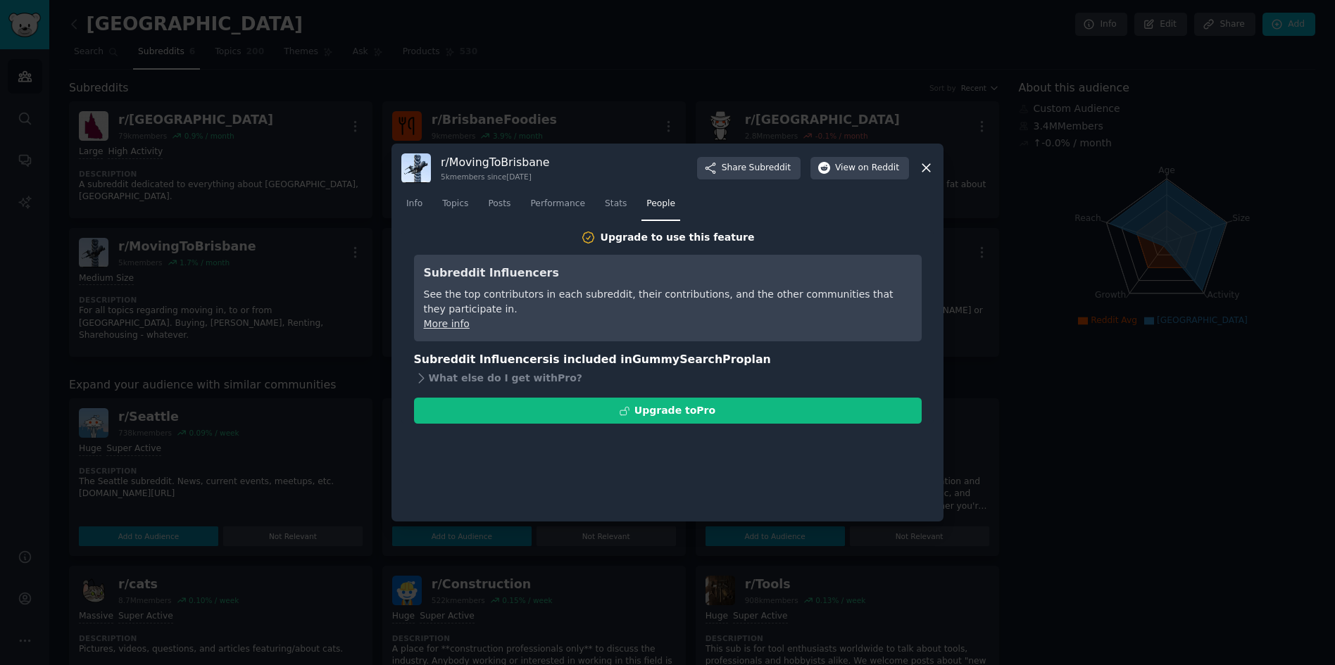
click at [929, 162] on icon at bounding box center [926, 168] width 15 height 15
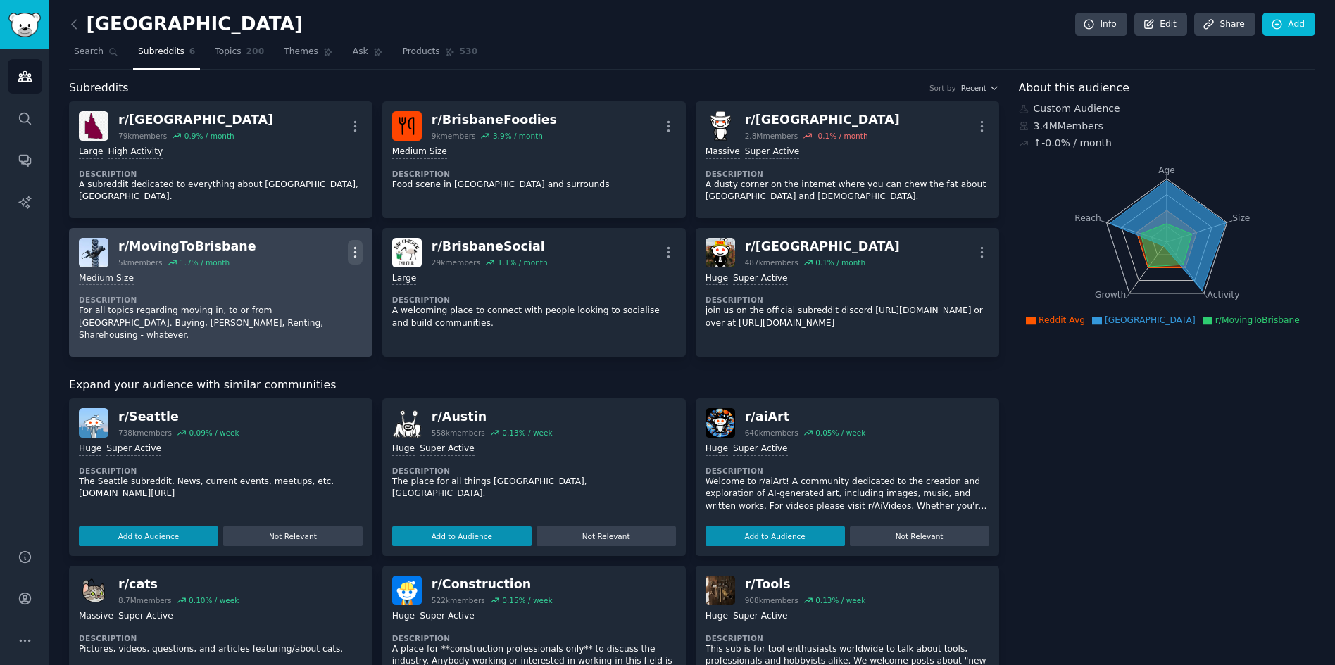
click at [348, 253] on icon "button" at bounding box center [355, 252] width 15 height 15
click at [309, 259] on link "View" at bounding box center [298, 258] width 84 height 30
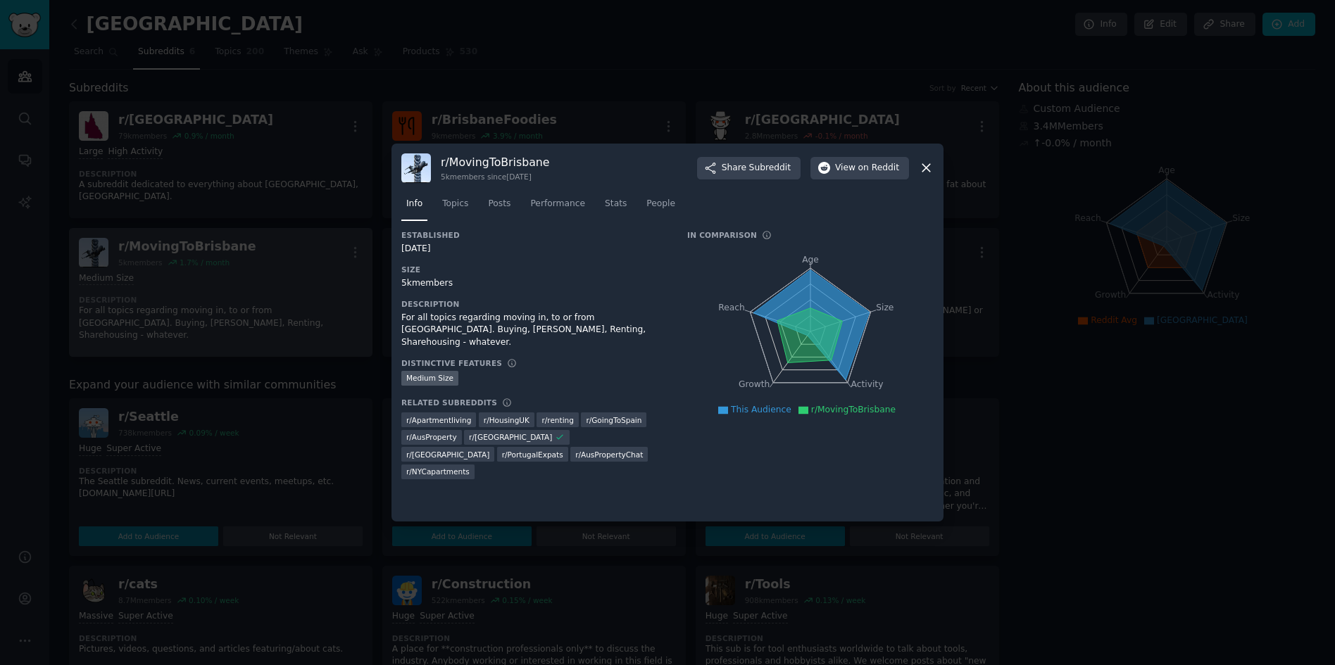
click at [925, 167] on icon at bounding box center [926, 169] width 8 height 8
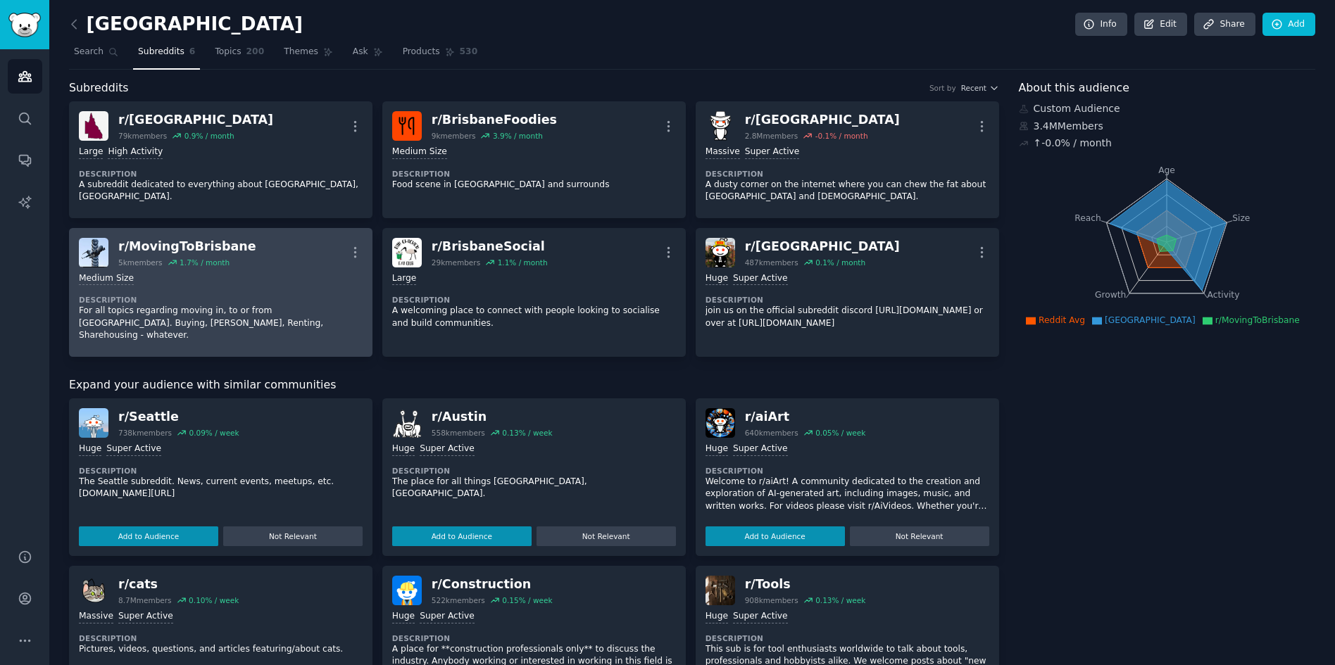
click at [209, 265] on div "1.7 % / month" at bounding box center [205, 263] width 50 height 10
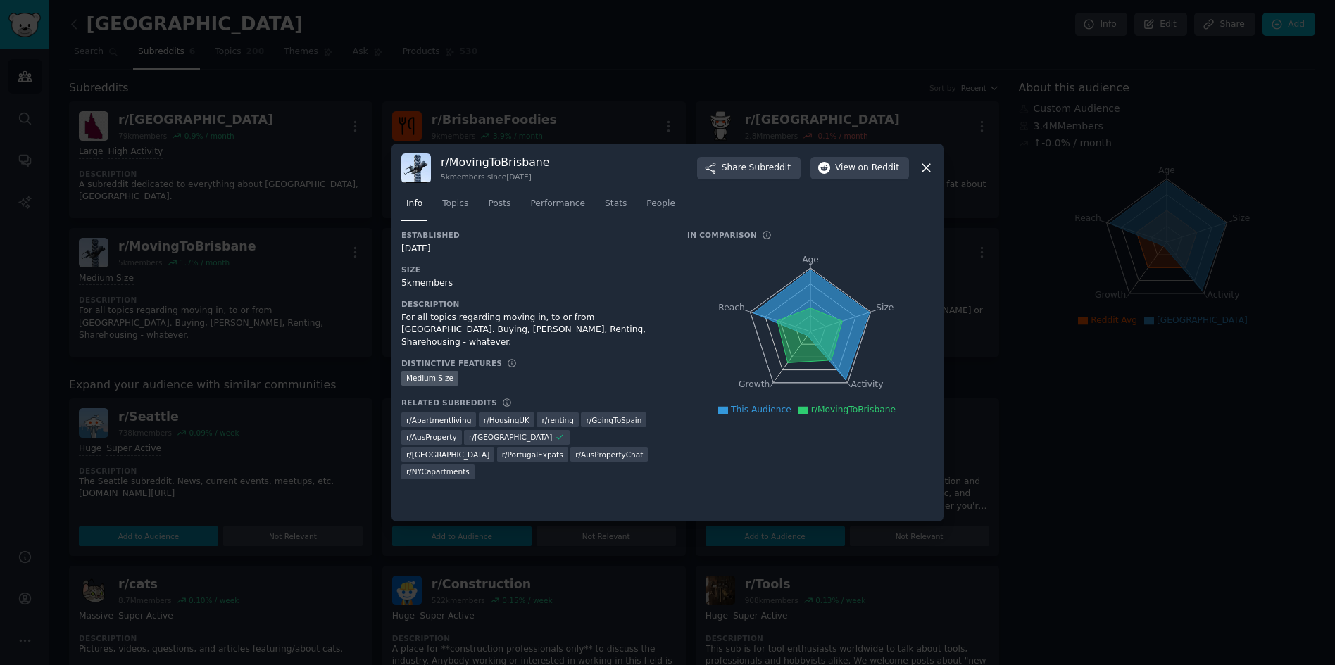
click at [924, 166] on icon at bounding box center [926, 169] width 8 height 8
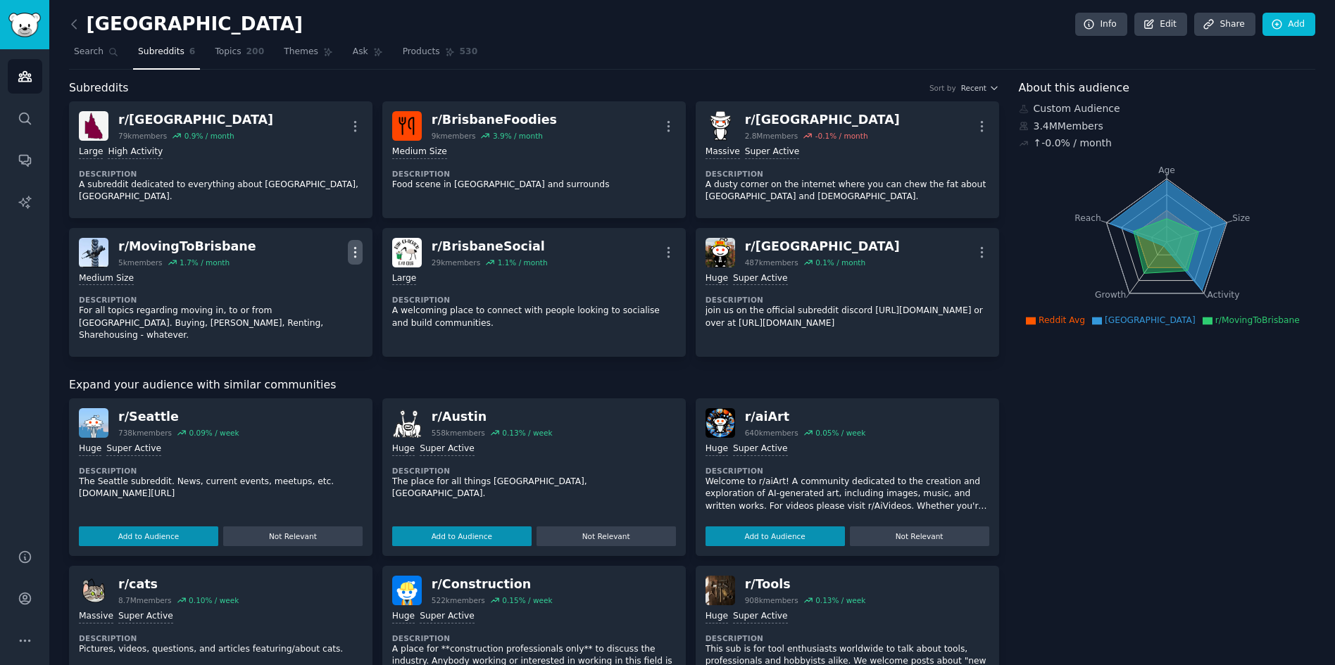
click at [353, 255] on icon "button" at bounding box center [355, 252] width 15 height 15
click at [229, 291] on div "1000 - 10,000 members Medium Size Description For all topics regarding moving i…" at bounding box center [221, 308] width 284 height 80
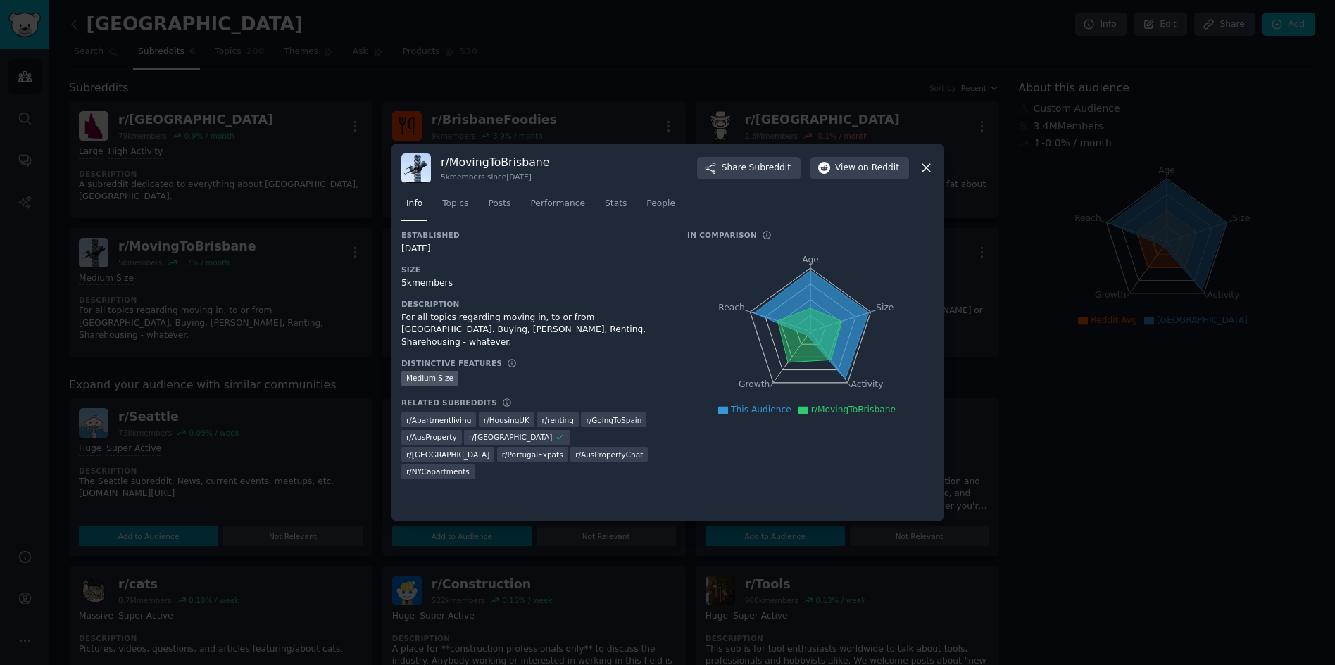
click at [925, 167] on icon at bounding box center [926, 169] width 8 height 8
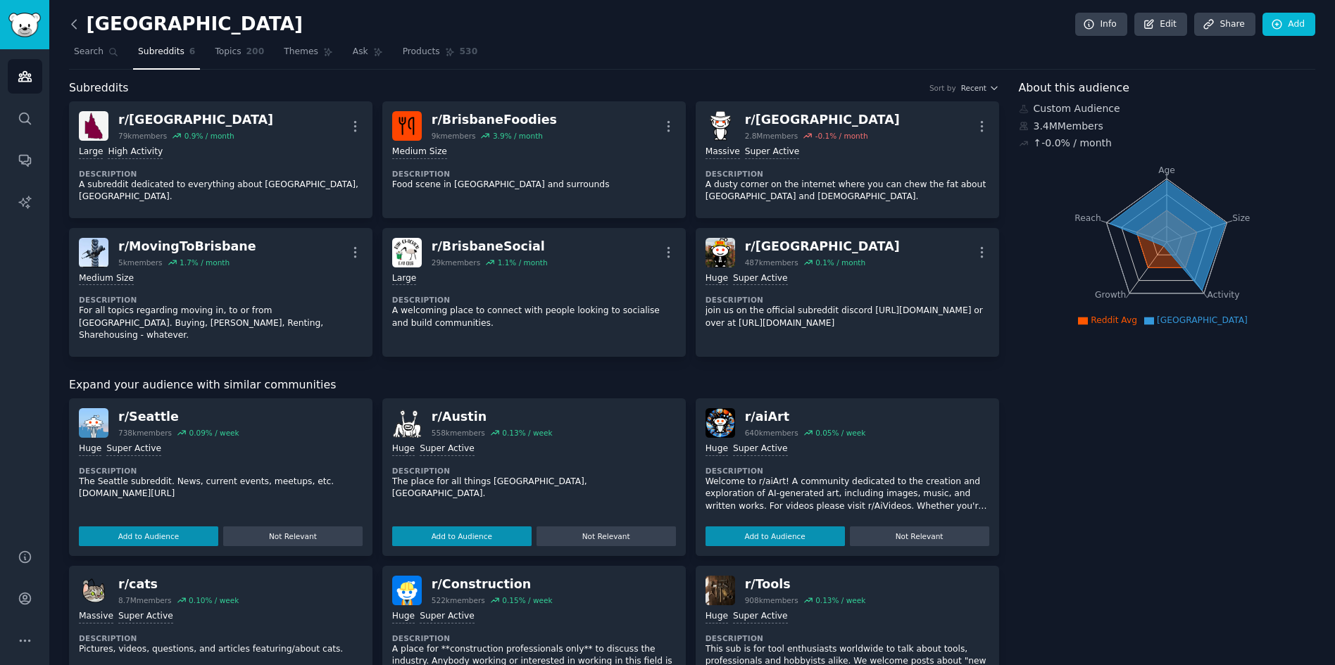
click at [72, 20] on icon at bounding box center [74, 24] width 15 height 15
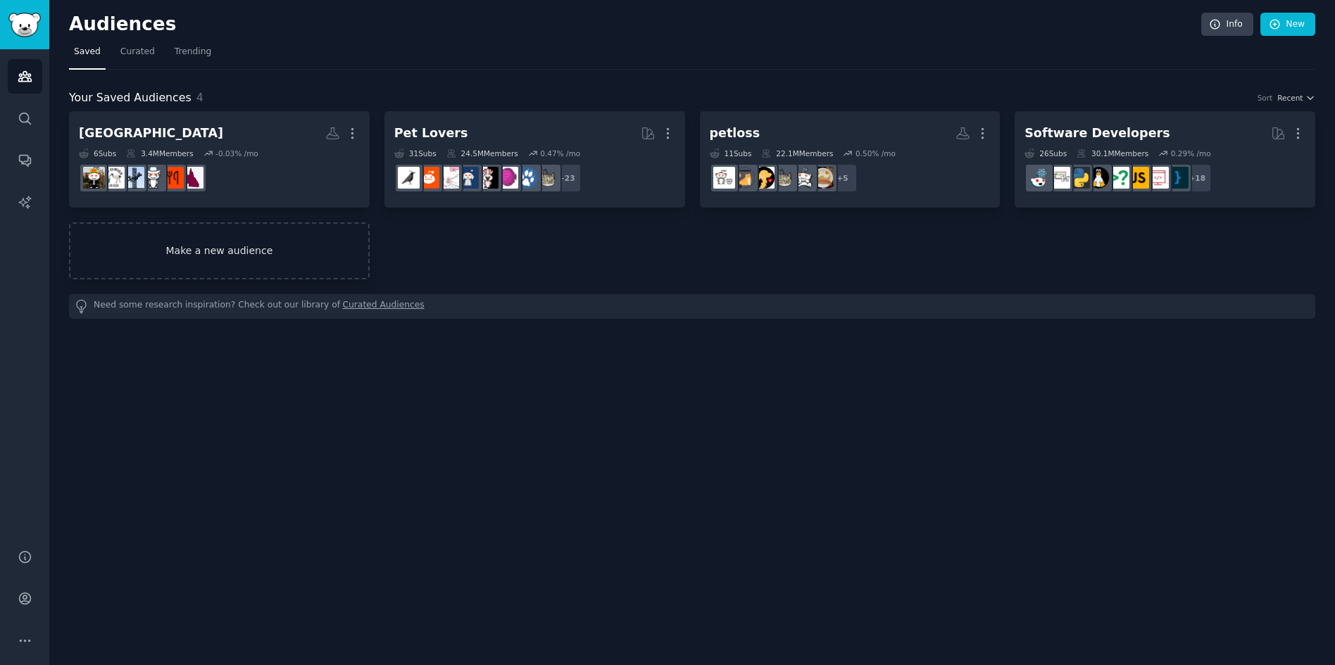
click at [168, 252] on link "Make a new audience" at bounding box center [219, 251] width 301 height 57
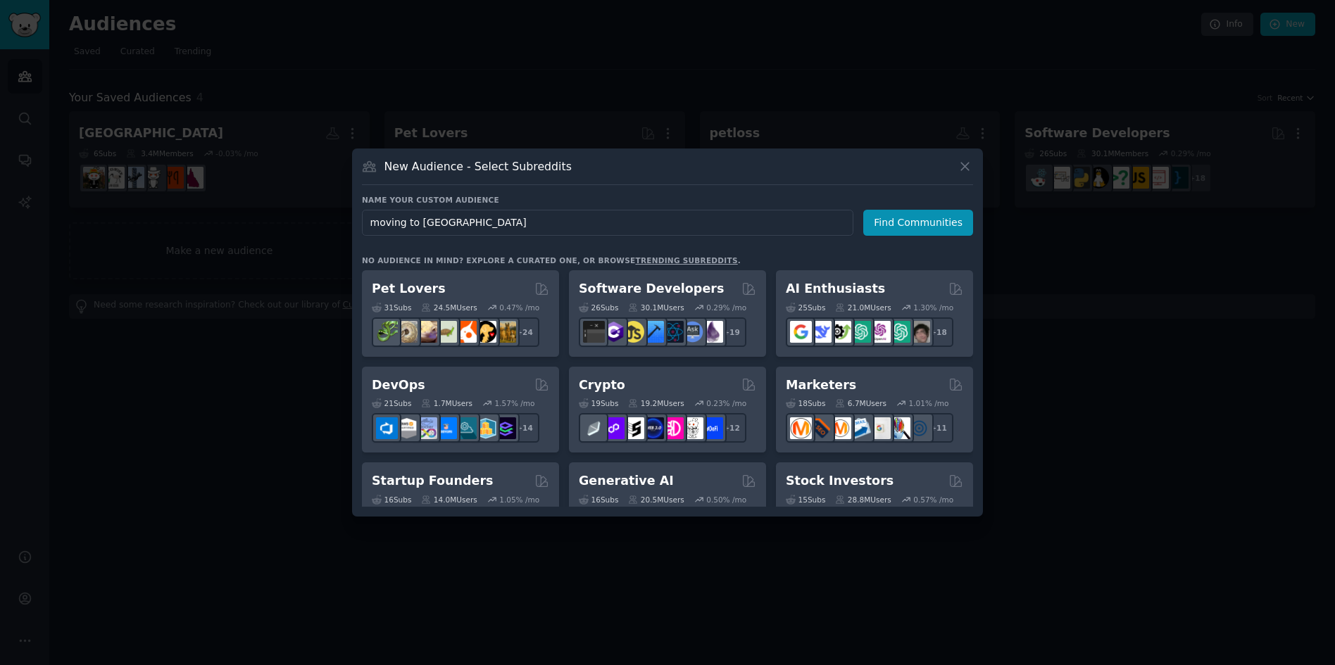
type input "moving to [GEOGRAPHIC_DATA]"
click button "Find Communities" at bounding box center [918, 223] width 110 height 26
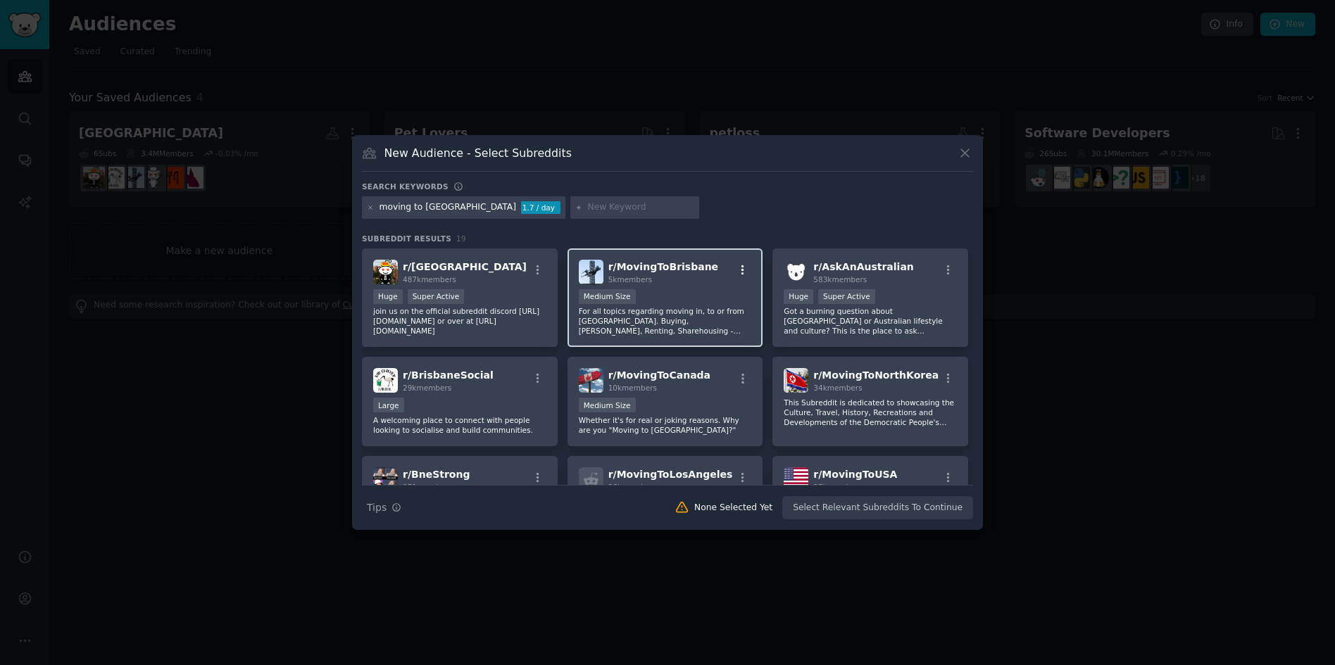
click at [741, 266] on icon "button" at bounding box center [742, 270] width 3 height 10
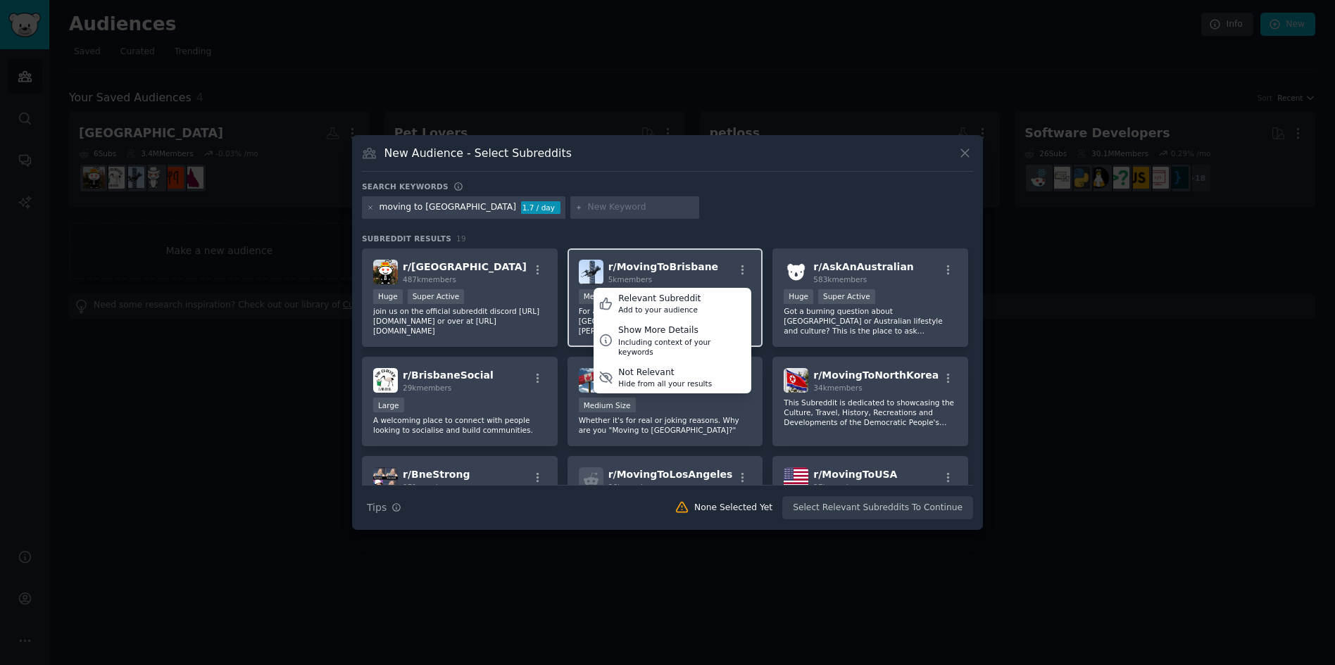
click at [677, 266] on span "r/ MovingToBrisbane" at bounding box center [663, 266] width 110 height 11
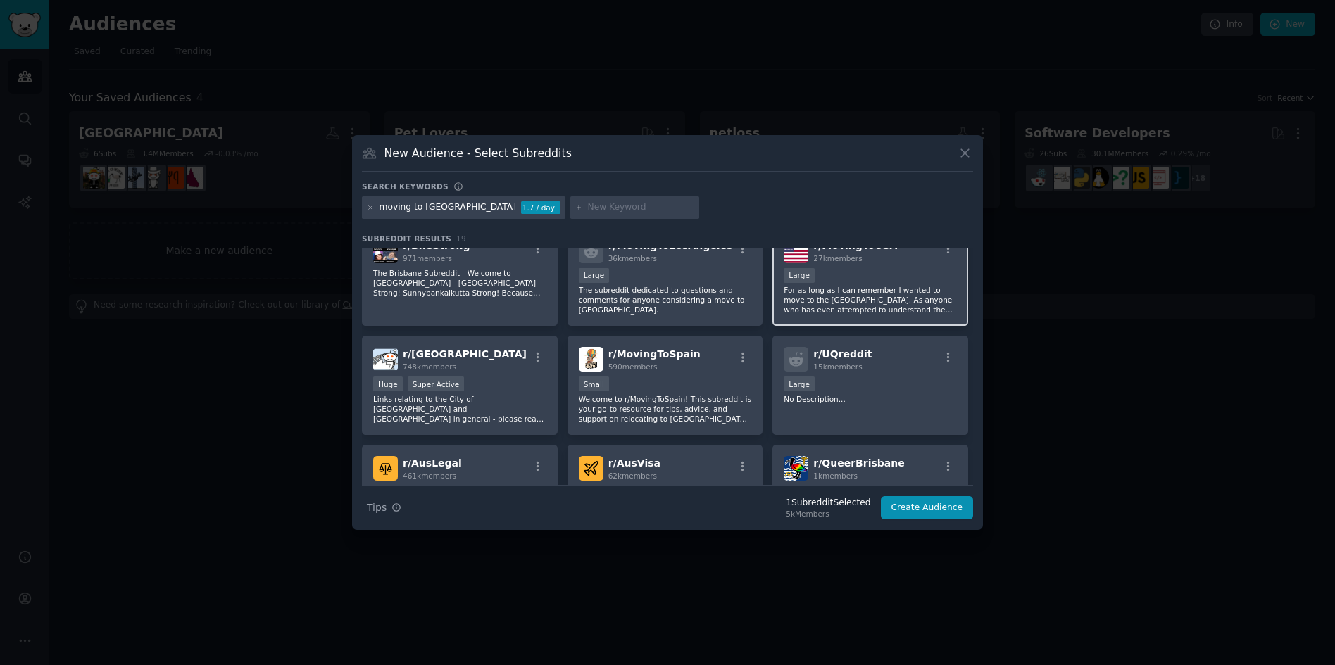
scroll to position [282, 0]
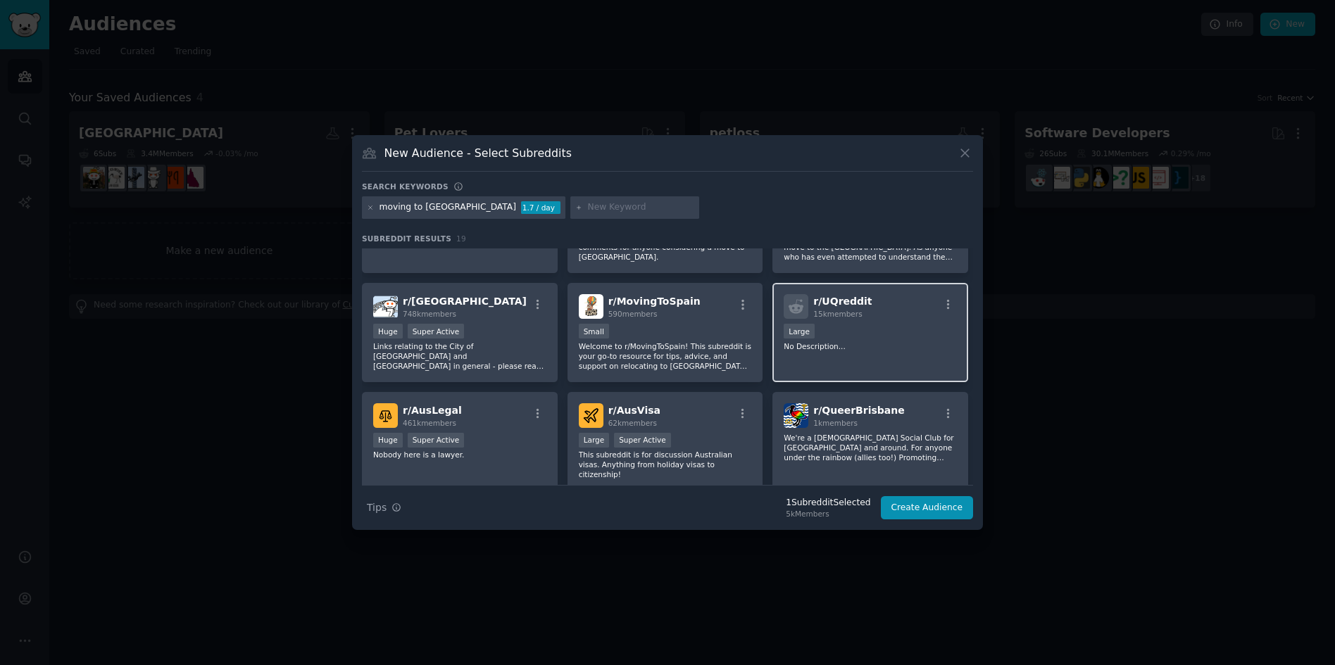
click at [912, 303] on div "r/ UQreddit 15k members" at bounding box center [870, 306] width 173 height 25
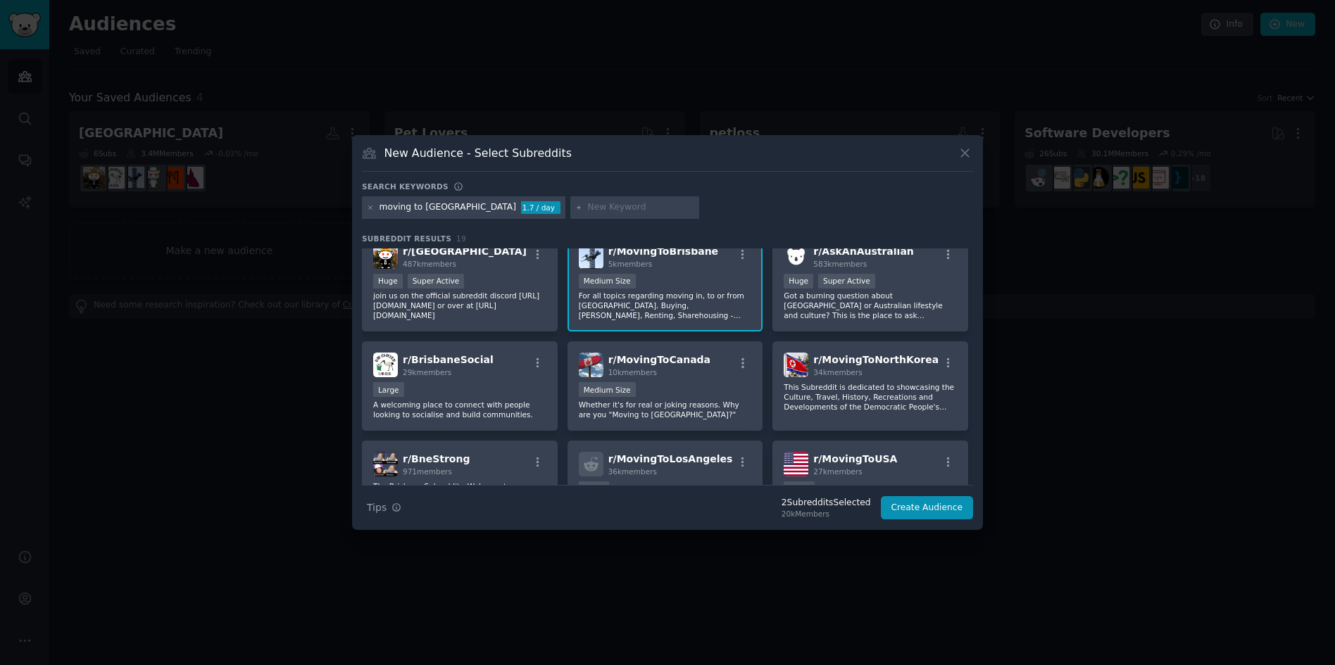
scroll to position [0, 0]
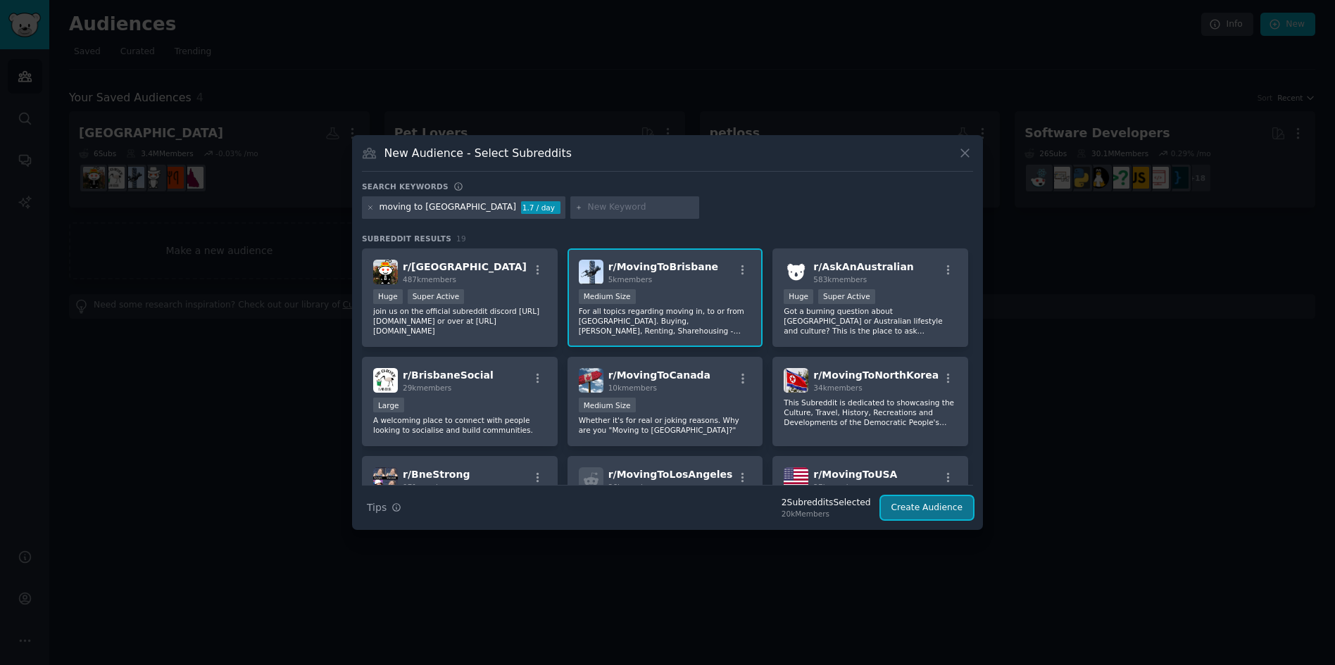
click at [942, 506] on button "Create Audience" at bounding box center [927, 508] width 93 height 24
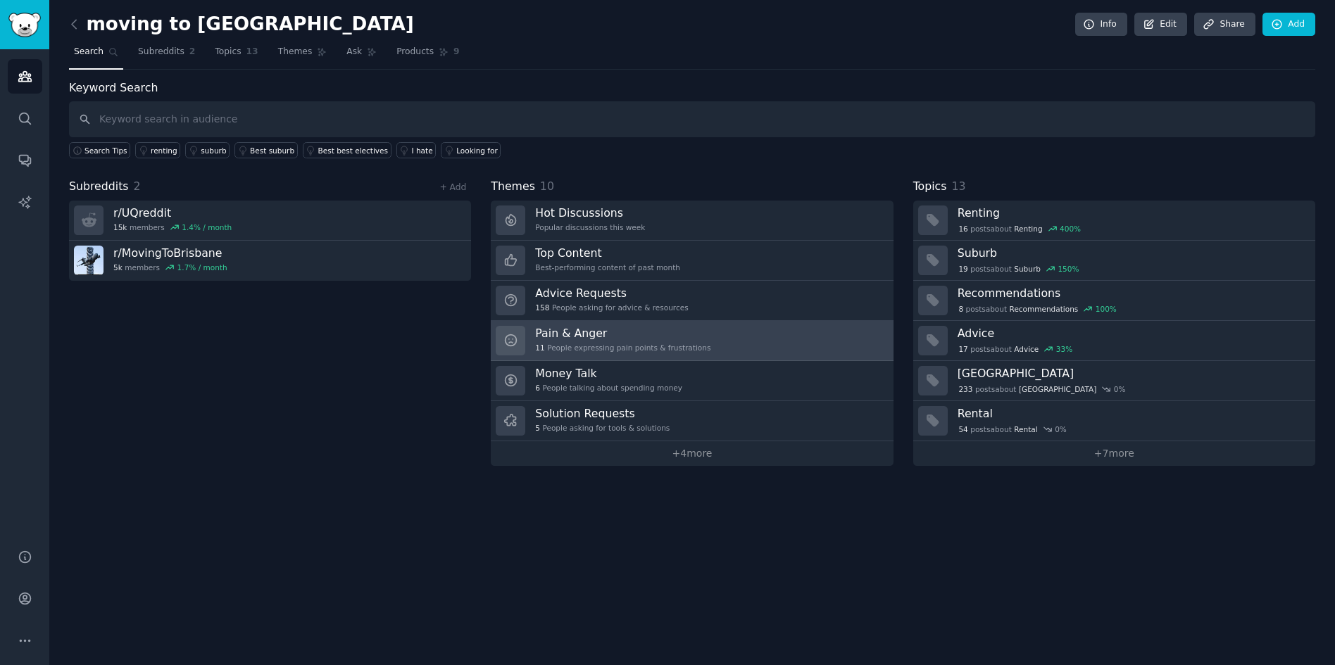
click at [665, 328] on h3 "Pain & Anger" at bounding box center [622, 333] width 175 height 15
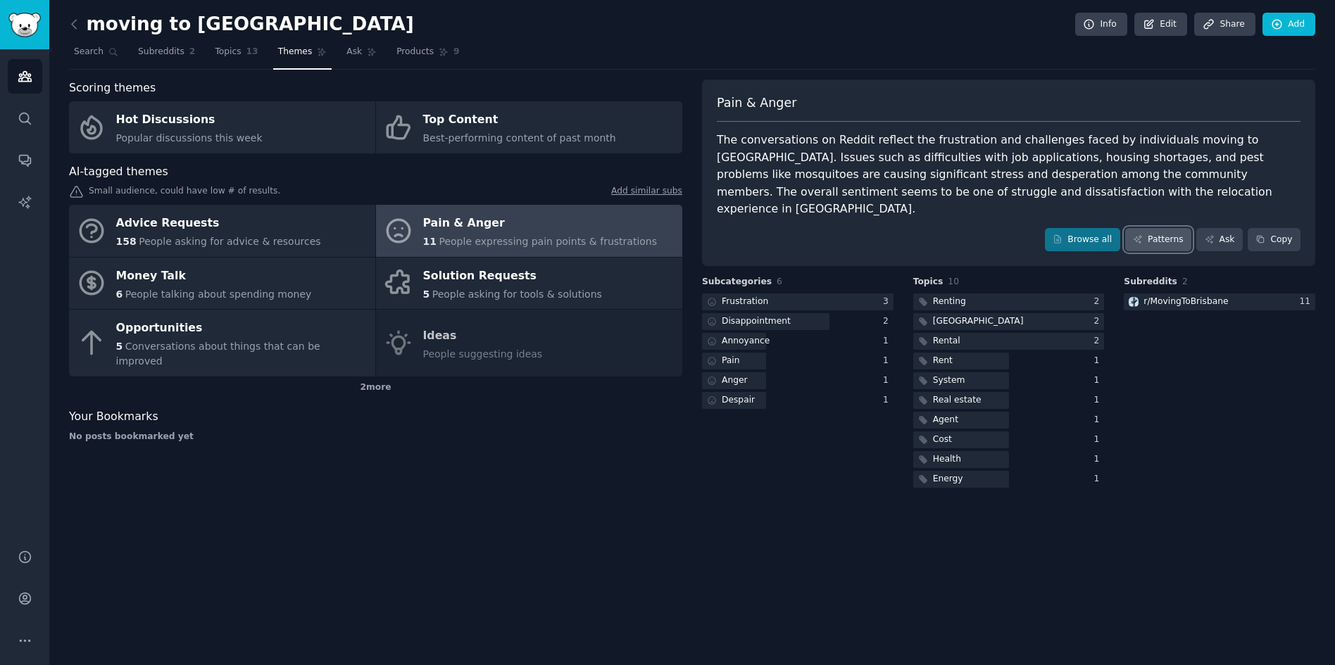
click at [1160, 228] on link "Patterns" at bounding box center [1158, 240] width 66 height 24
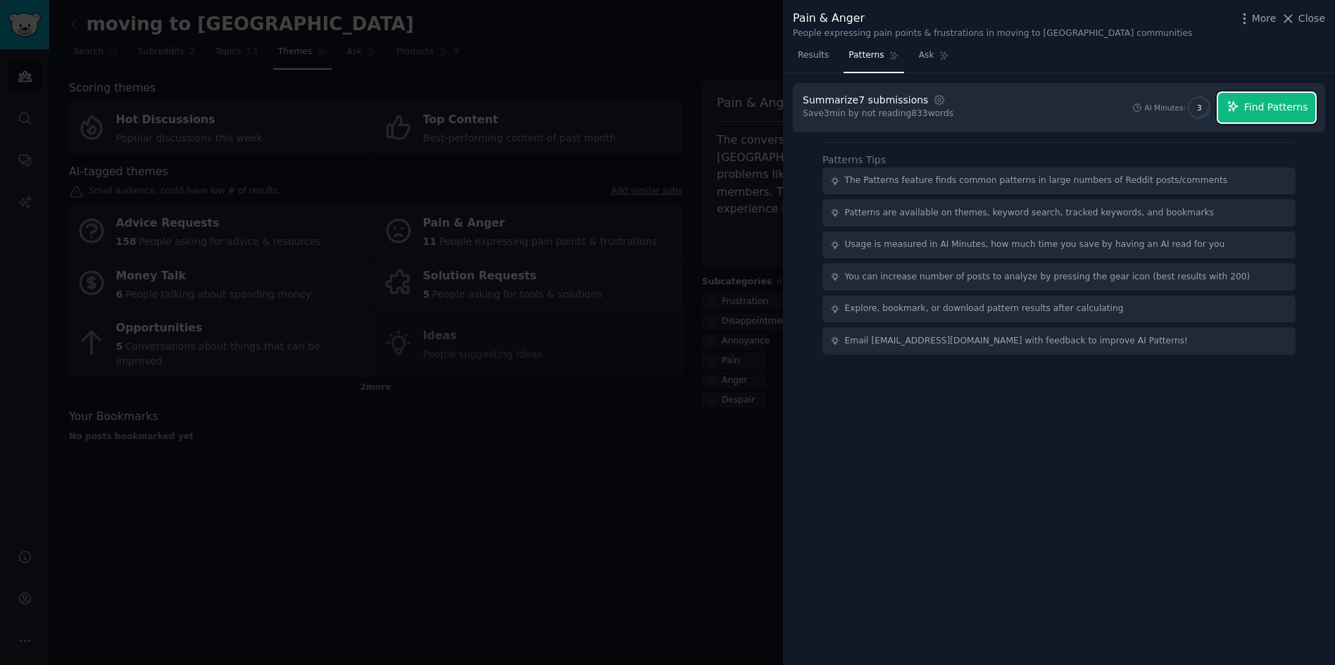
click at [1277, 105] on span "Find Patterns" at bounding box center [1276, 107] width 64 height 15
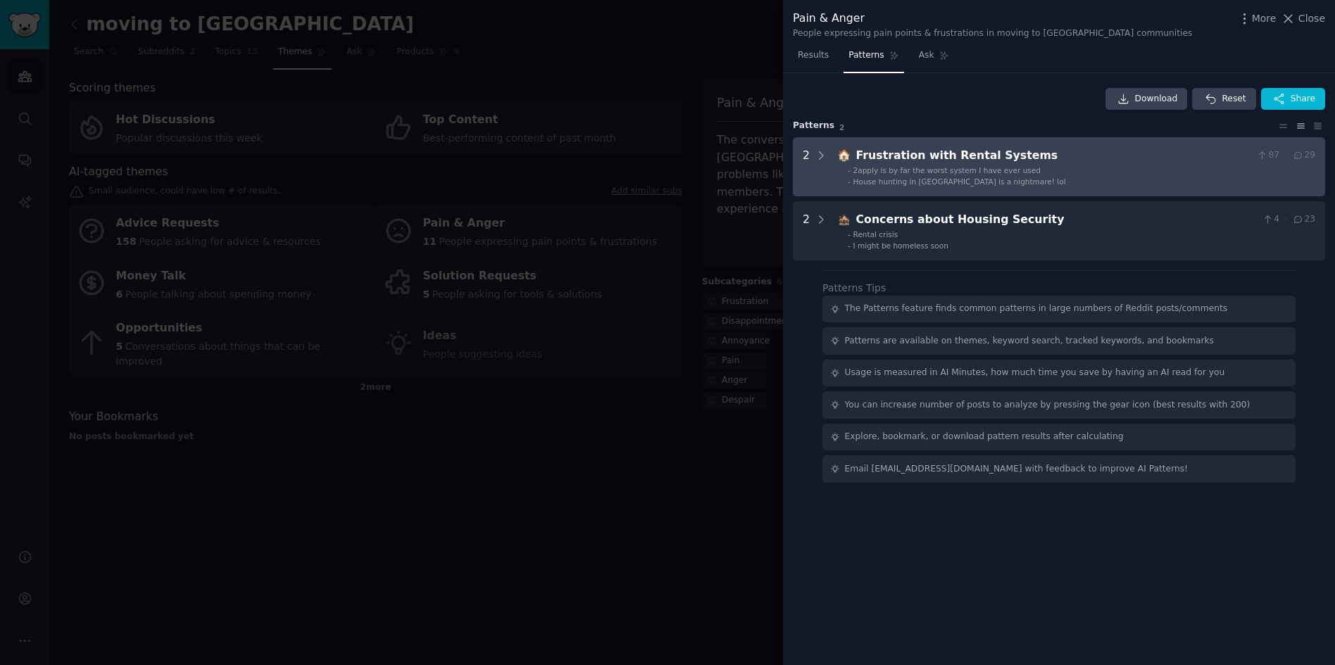
click at [1053, 183] on li "- House hunting in [GEOGRAPHIC_DATA] is a nightmare! lol" at bounding box center [1082, 182] width 468 height 10
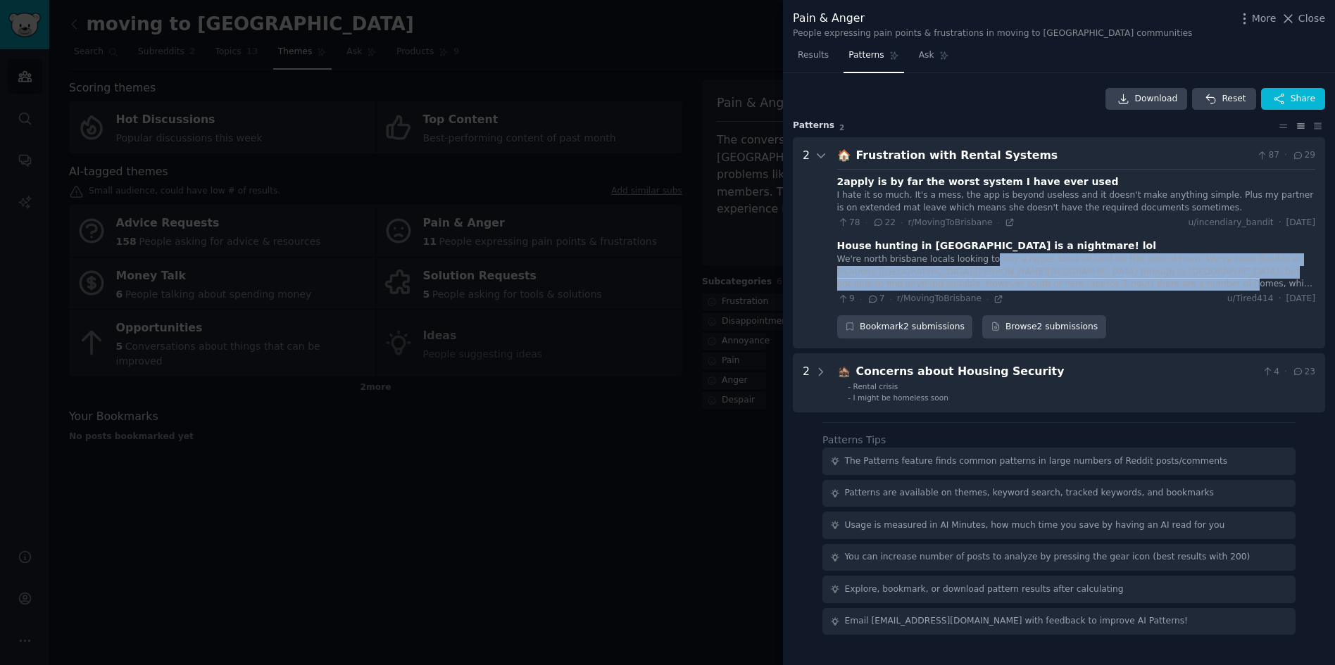
drag, startPoint x: 982, startPoint y: 264, endPoint x: 1077, endPoint y: 284, distance: 97.8
click at [1077, 284] on div "We're north brisbane locals looking to buy a larger block of land on this side …" at bounding box center [1076, 271] width 478 height 37
drag, startPoint x: 1077, startPoint y: 284, endPoint x: 988, endPoint y: 261, distance: 92.2
click at [988, 261] on div "We're north brisbane locals looking to buy a larger block of land on this side …" at bounding box center [1076, 271] width 478 height 37
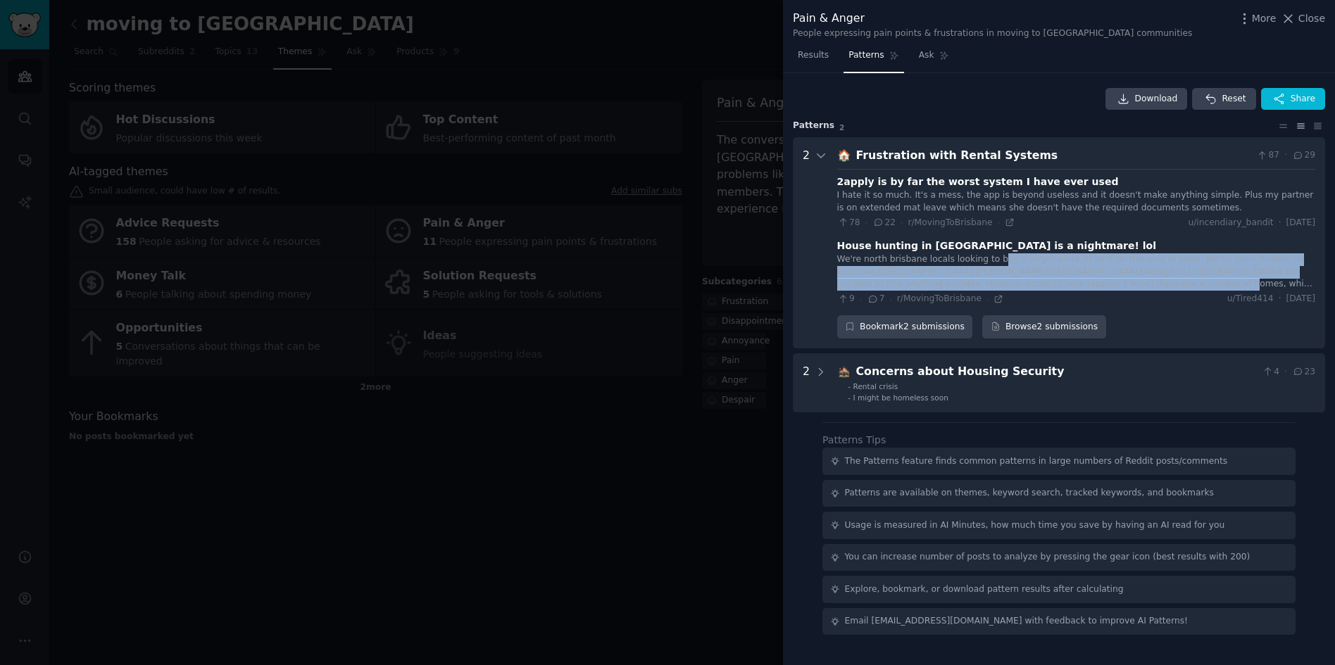
drag, startPoint x: 988, startPoint y: 261, endPoint x: 1040, endPoint y: 273, distance: 53.5
click at [1042, 274] on div "We're north brisbane locals looking to buy a larger block of land on this side …" at bounding box center [1076, 271] width 478 height 37
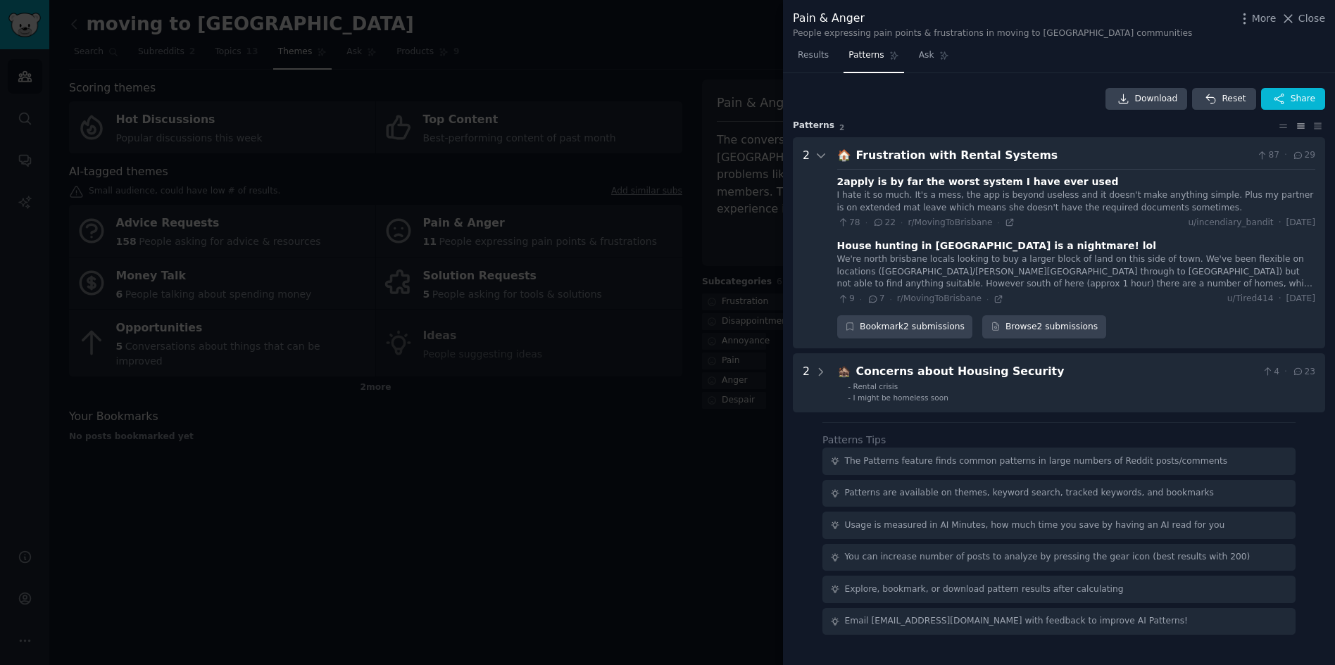
click at [984, 243] on div "House hunting in [GEOGRAPHIC_DATA] is a nightmare! lol" at bounding box center [996, 246] width 319 height 15
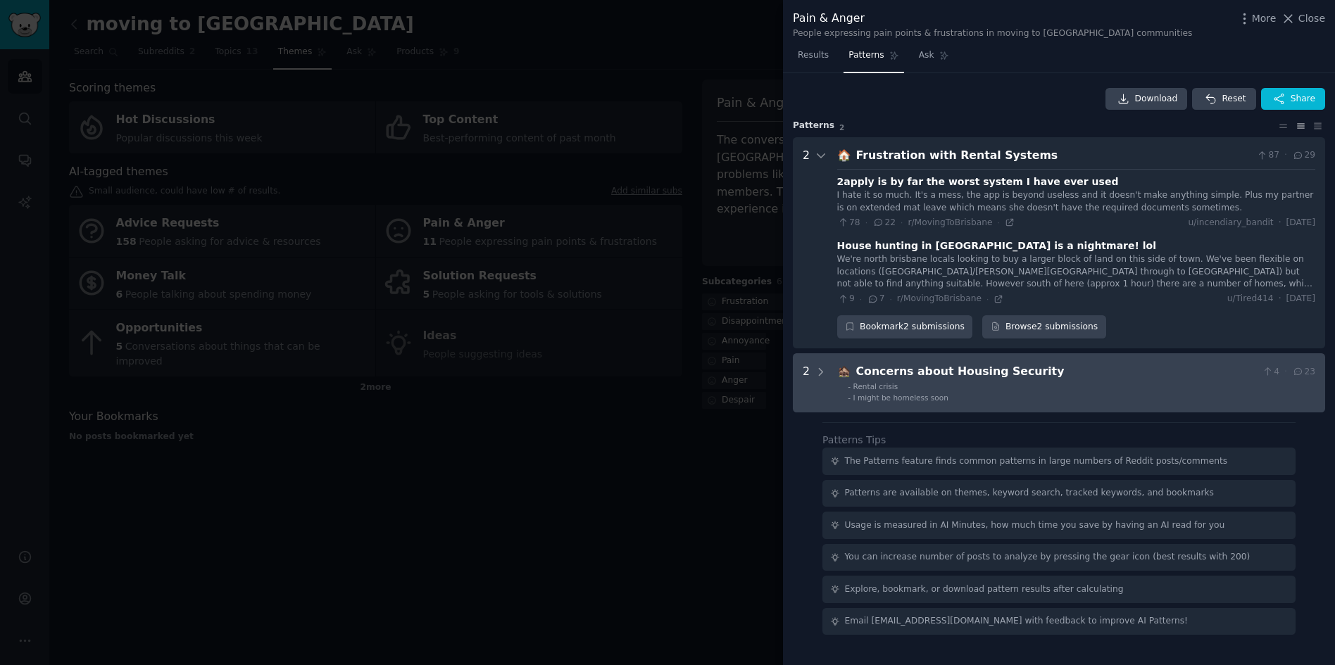
drag, startPoint x: 933, startPoint y: 380, endPoint x: 922, endPoint y: 382, distance: 10.8
click at [933, 380] on div "Concerns about Housing Security" at bounding box center [1056, 372] width 401 height 18
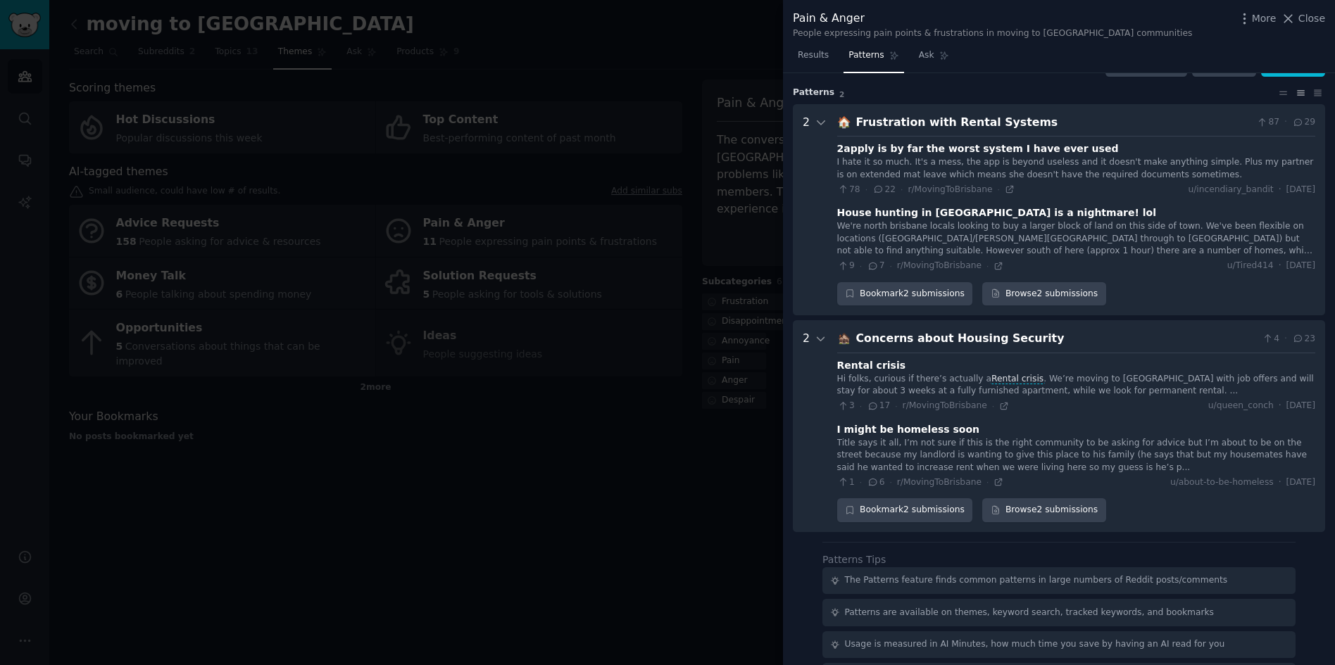
scroll to position [137, 0]
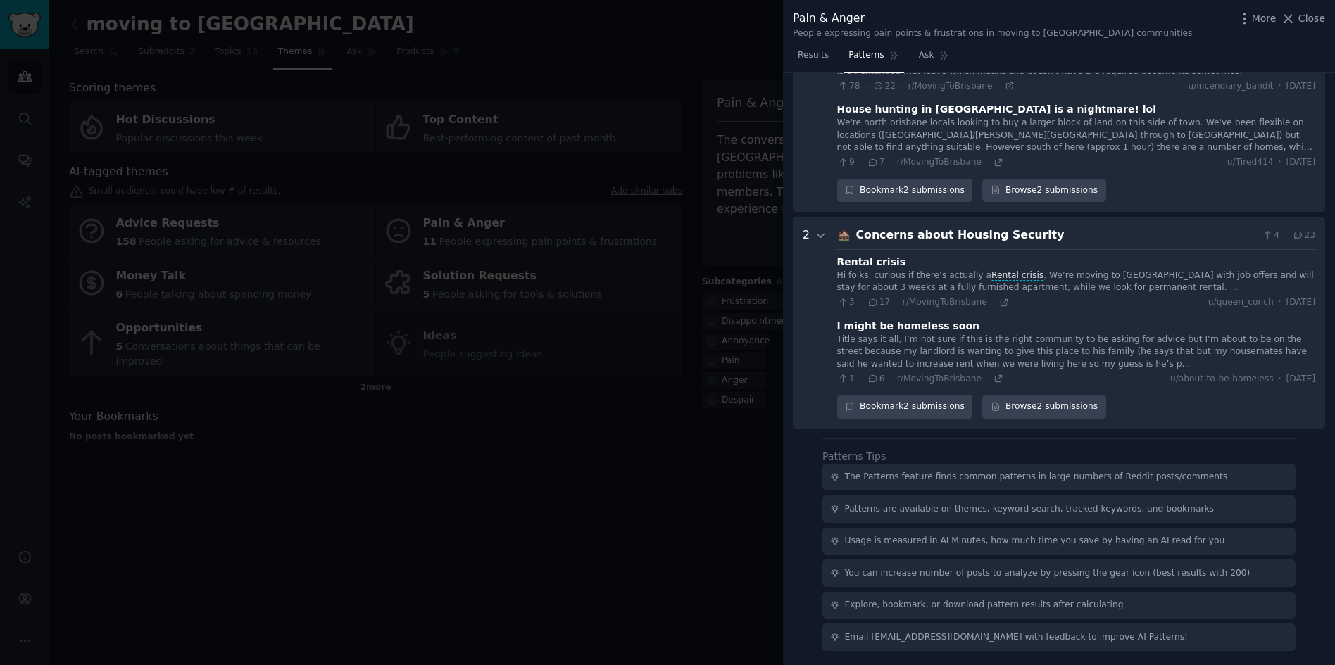
click at [643, 474] on div at bounding box center [667, 332] width 1335 height 665
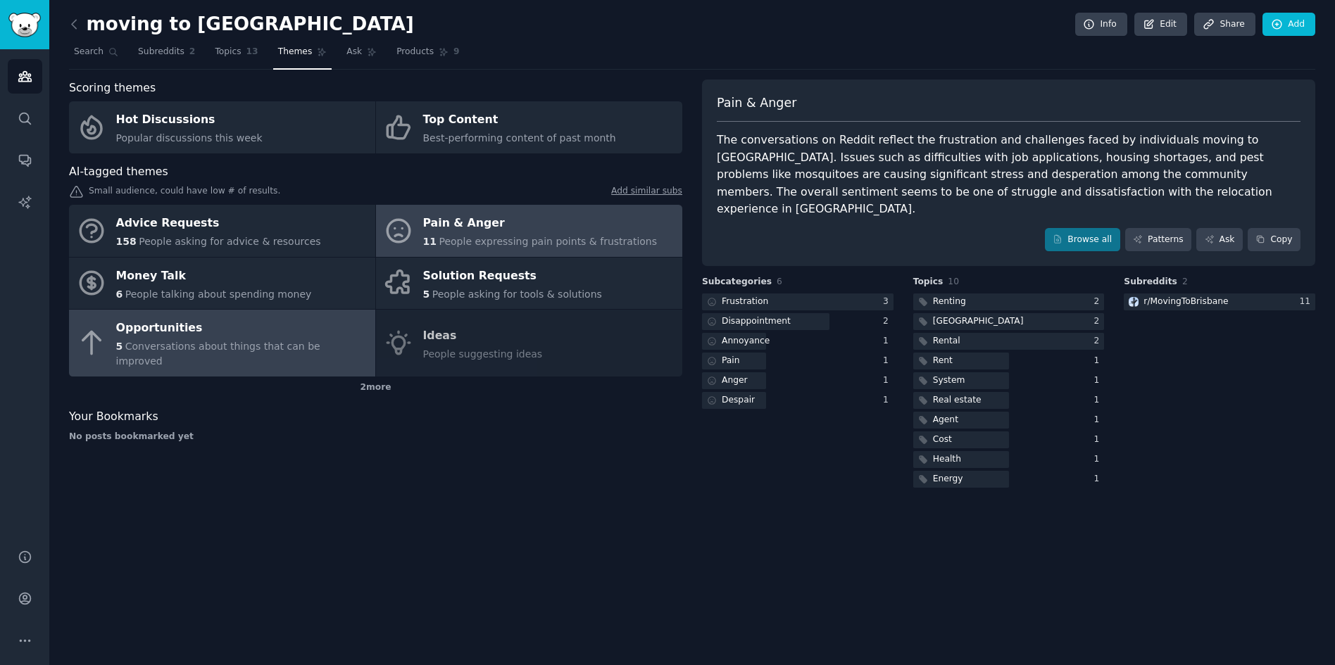
click at [313, 342] on span "Conversations about things that can be improved" at bounding box center [218, 354] width 204 height 26
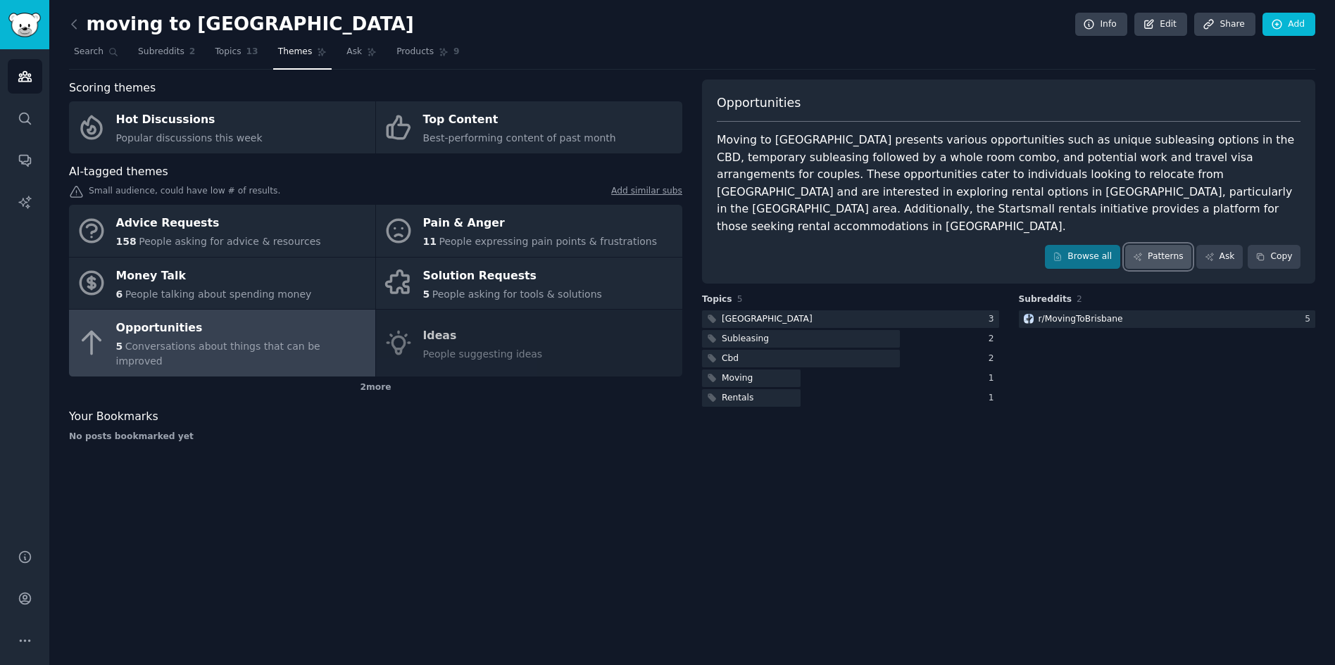
click at [1143, 252] on icon at bounding box center [1138, 257] width 10 height 10
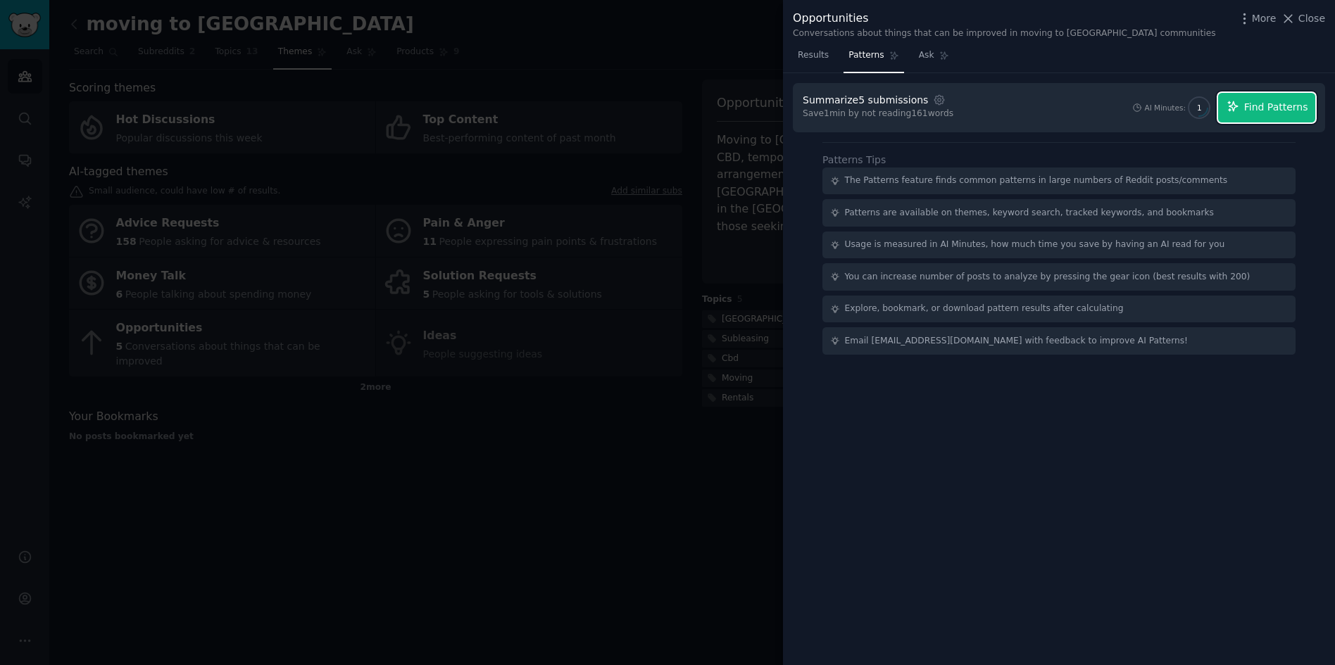
click at [1261, 110] on span "Find Patterns" at bounding box center [1276, 107] width 64 height 15
